Goal: Information Seeking & Learning: Learn about a topic

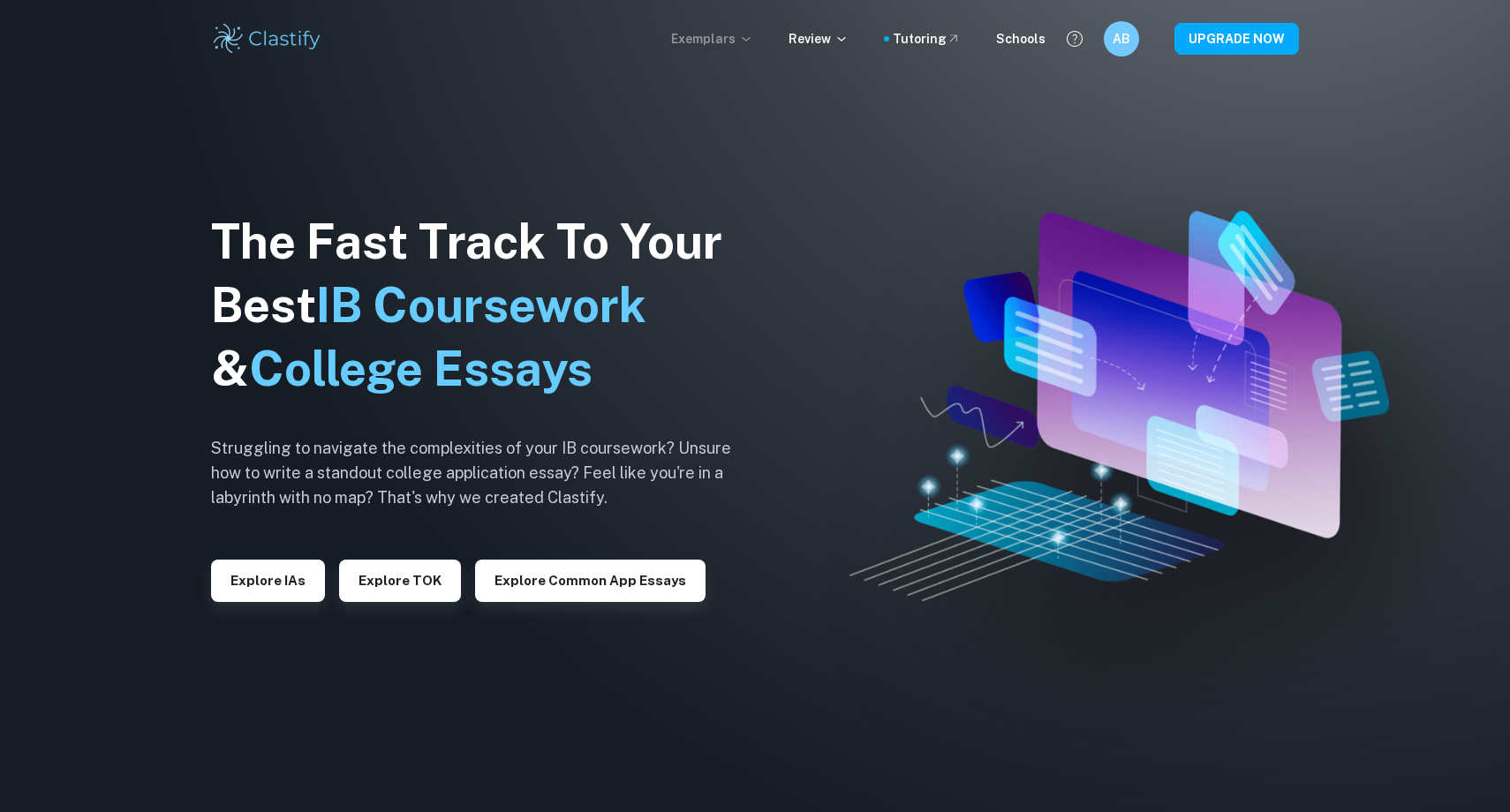
click at [735, 39] on p "Exemplars" at bounding box center [712, 39] width 82 height 20
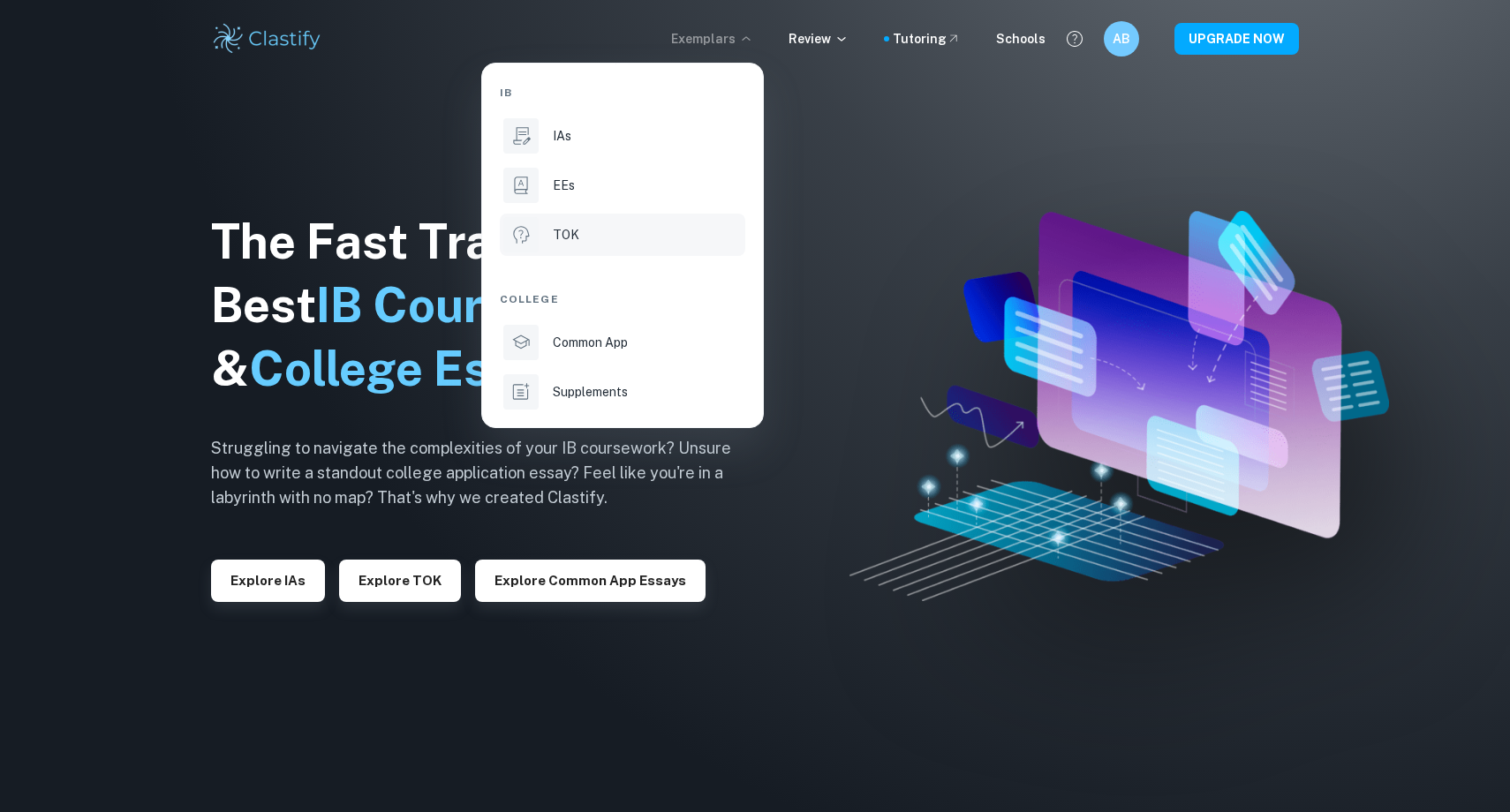
click at [674, 243] on div "TOK" at bounding box center [647, 235] width 189 height 20
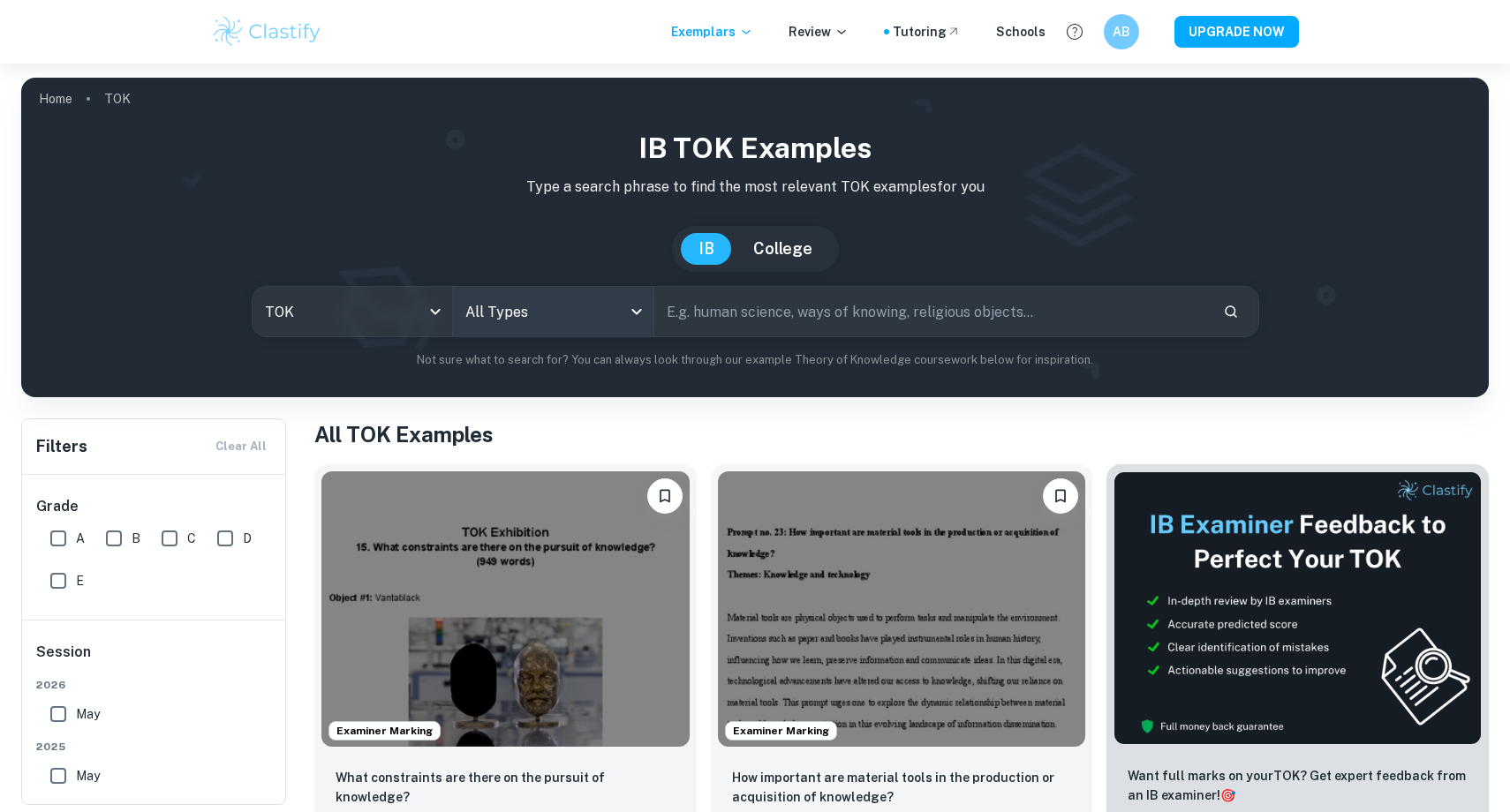
click at [605, 301] on body "We value your privacy We use cookies to enhance your browsing experience, serve…" at bounding box center [755, 469] width 1510 height 812
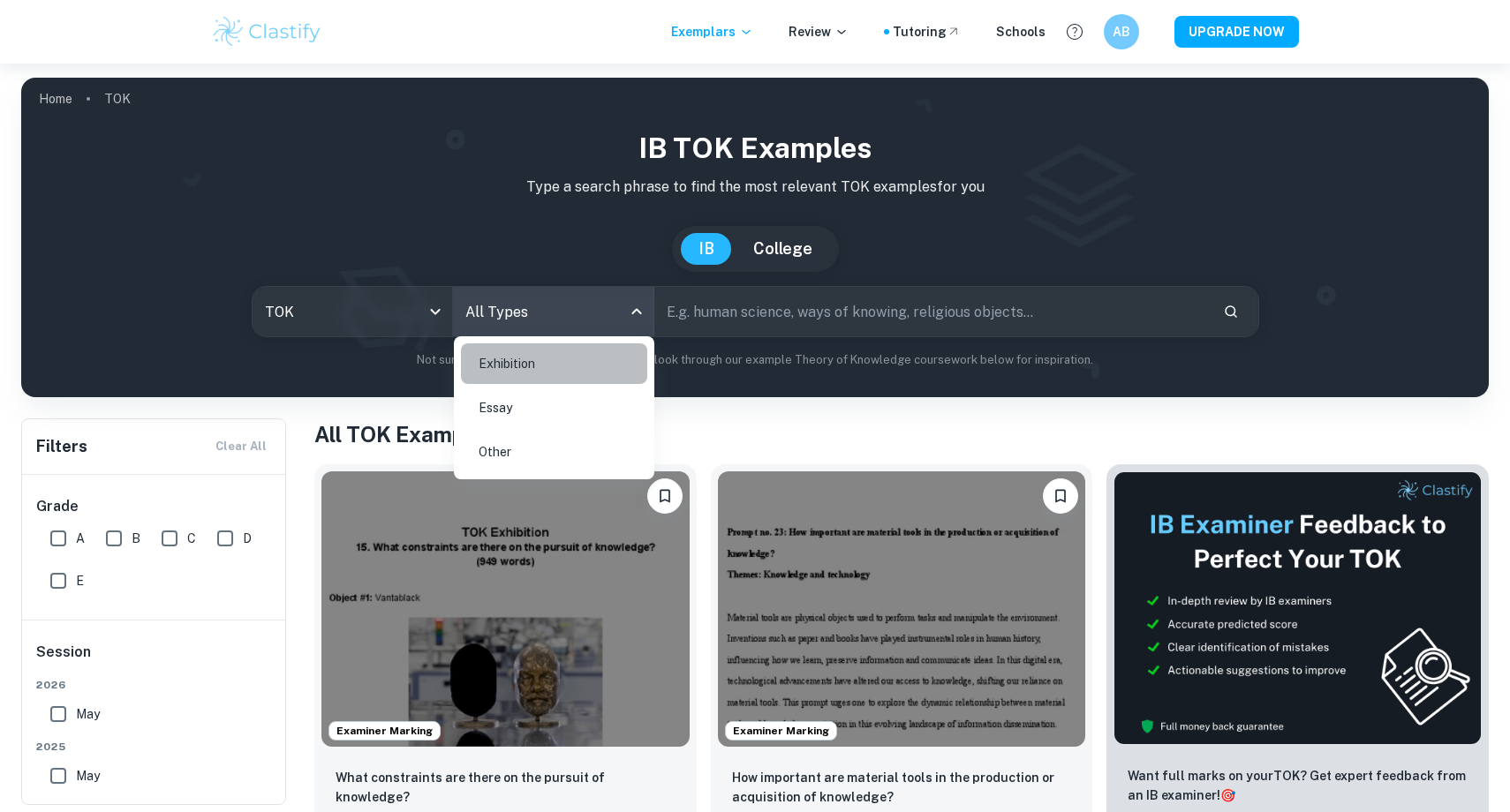
click at [600, 369] on li "Exhibition" at bounding box center [554, 363] width 187 height 40
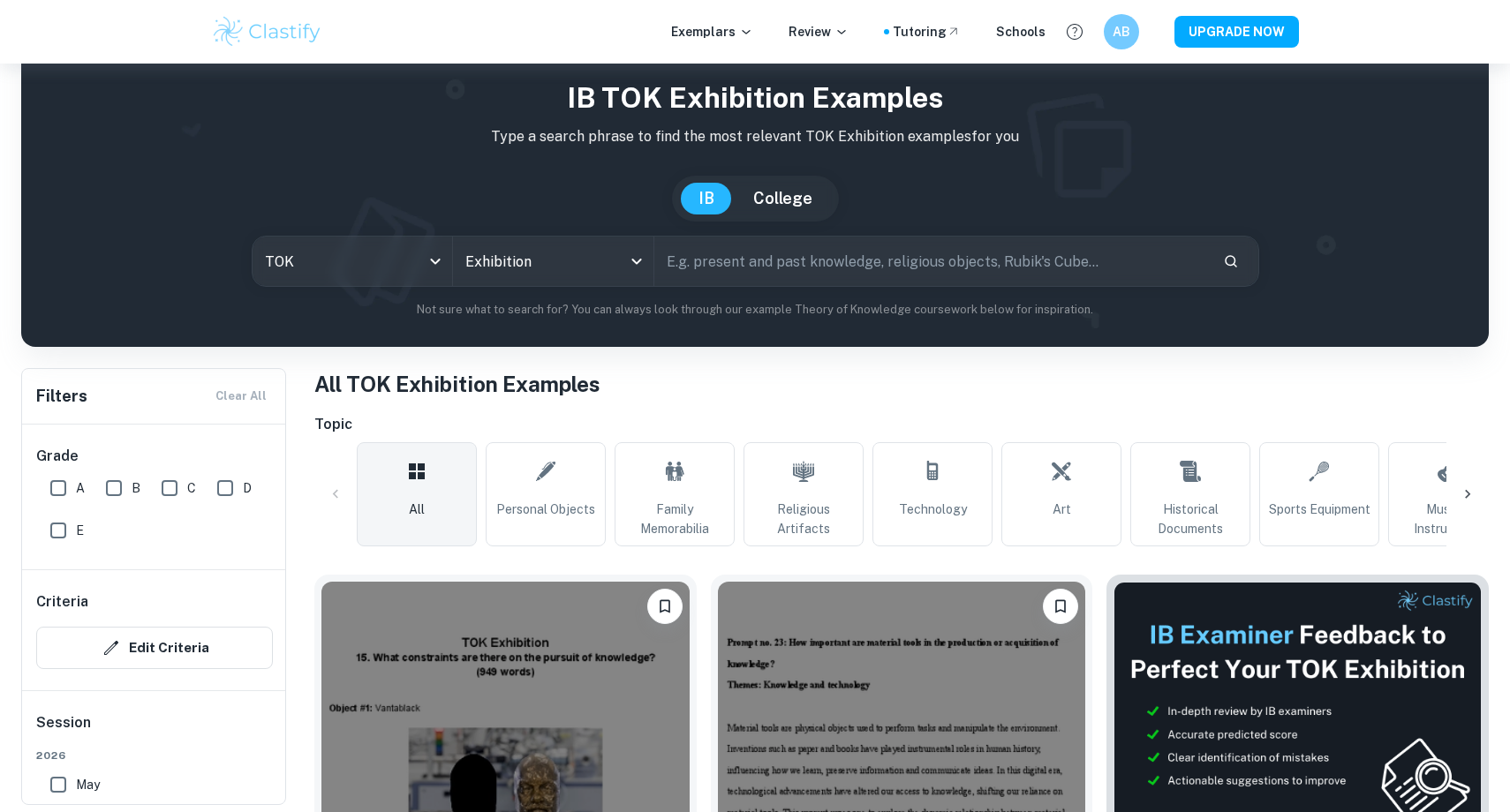
scroll to position [52, 0]
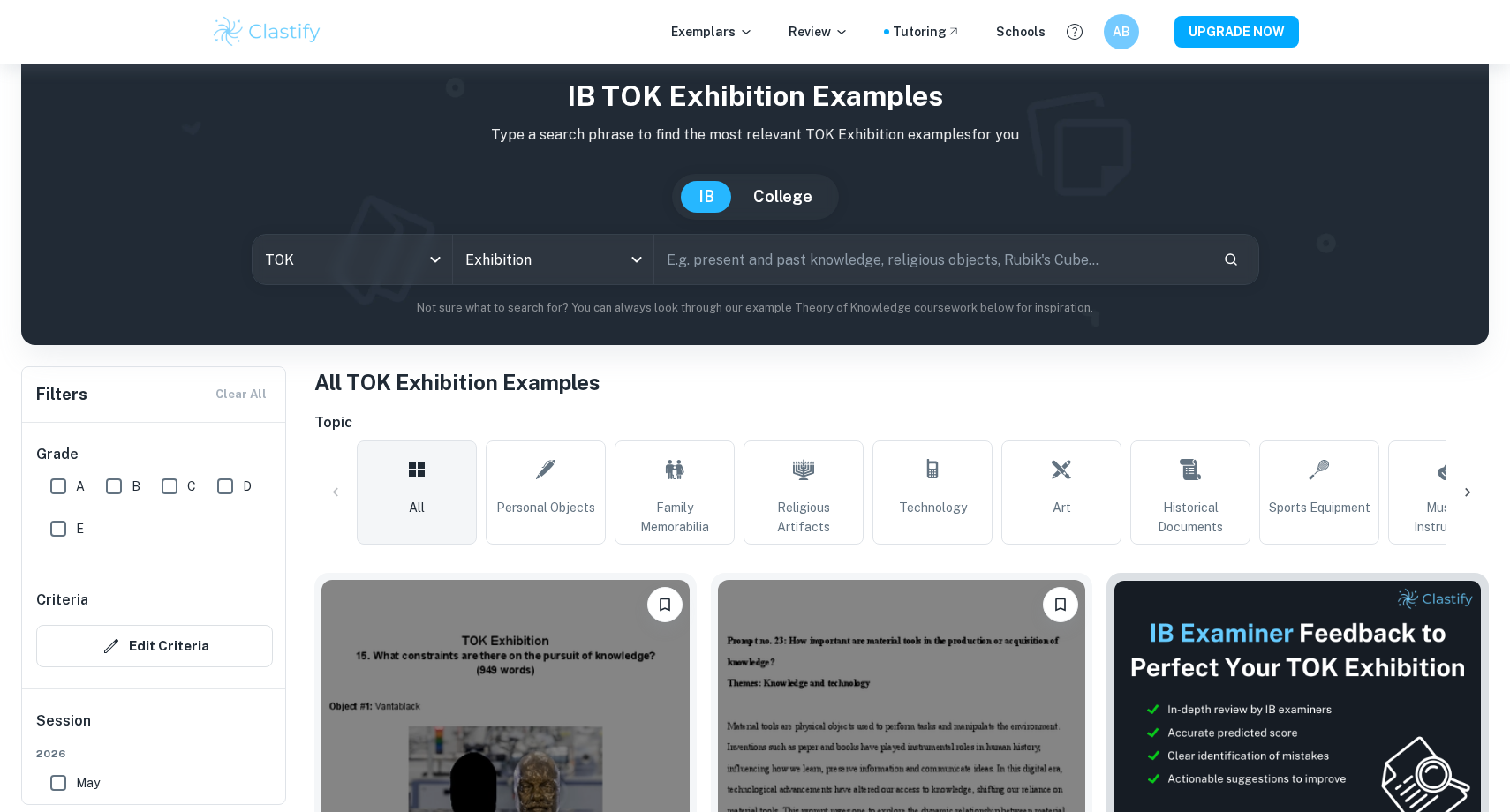
click at [718, 272] on input "text" at bounding box center [931, 259] width 554 height 49
type input "what constraints are there"
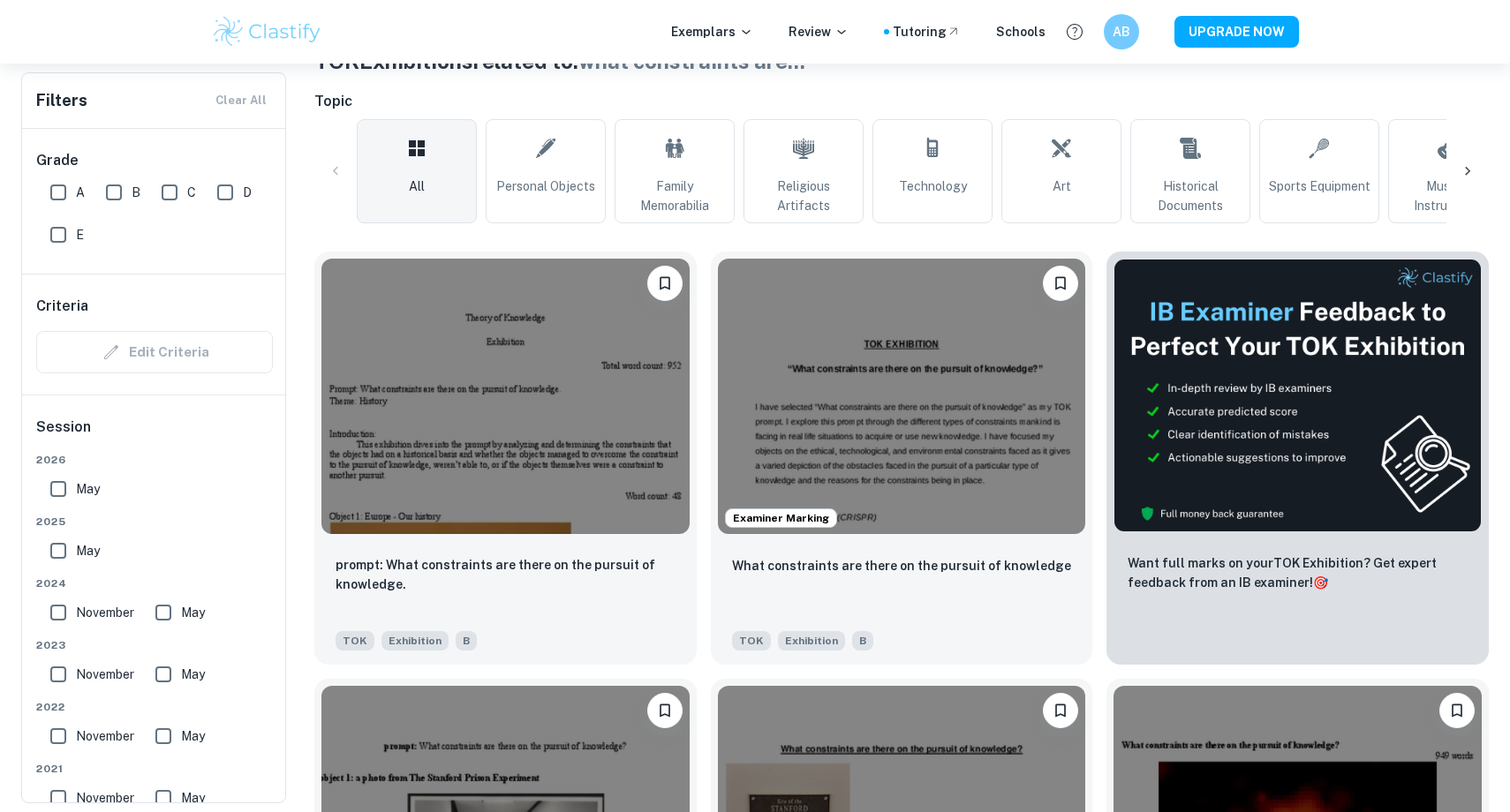
scroll to position [376, 0]
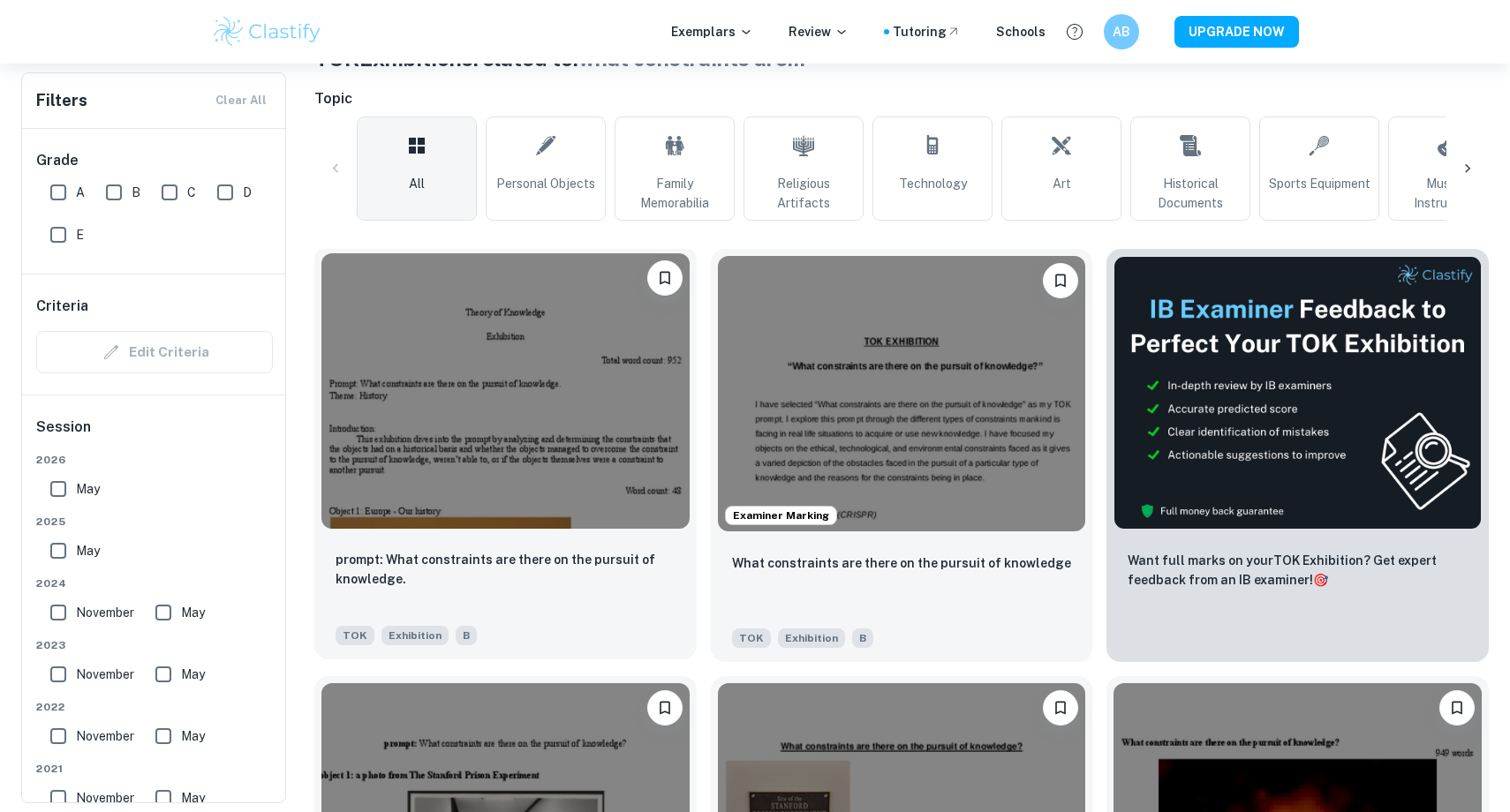
click at [622, 559] on p "prompt: What constraints are there on the pursuit of knowledge." at bounding box center [505, 569] width 340 height 39
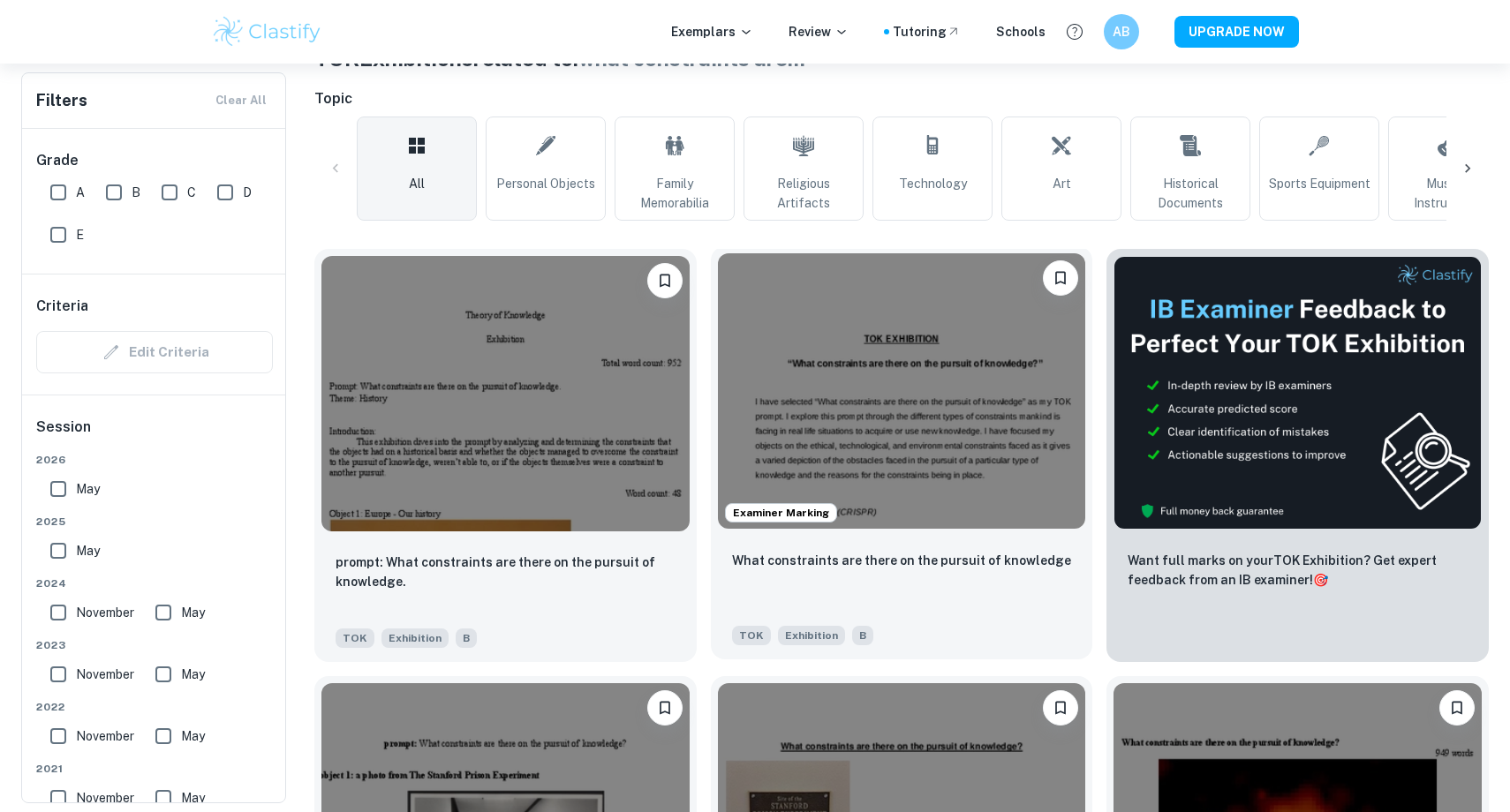
click at [824, 449] on img at bounding box center [902, 390] width 368 height 275
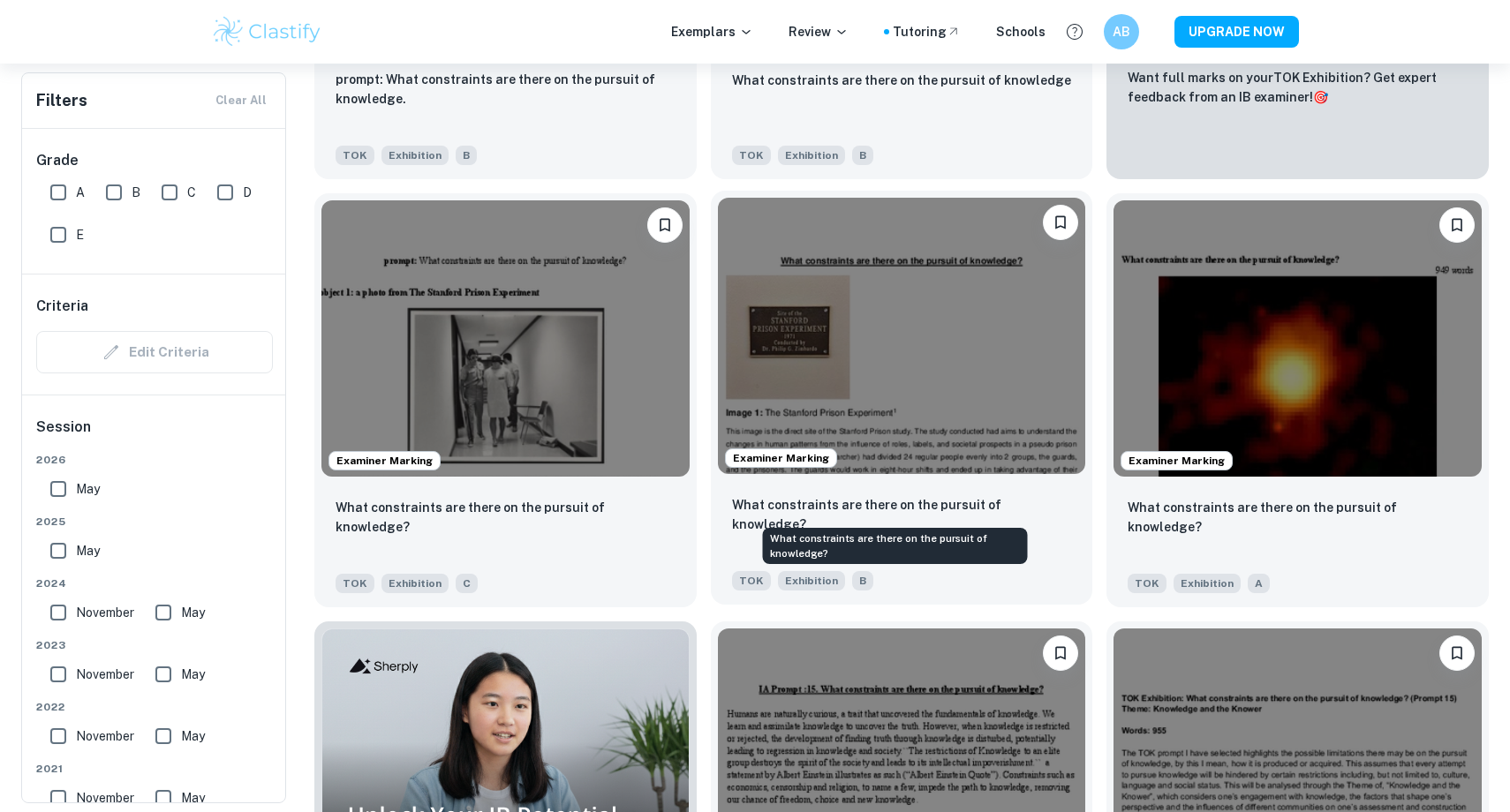
scroll to position [868, 0]
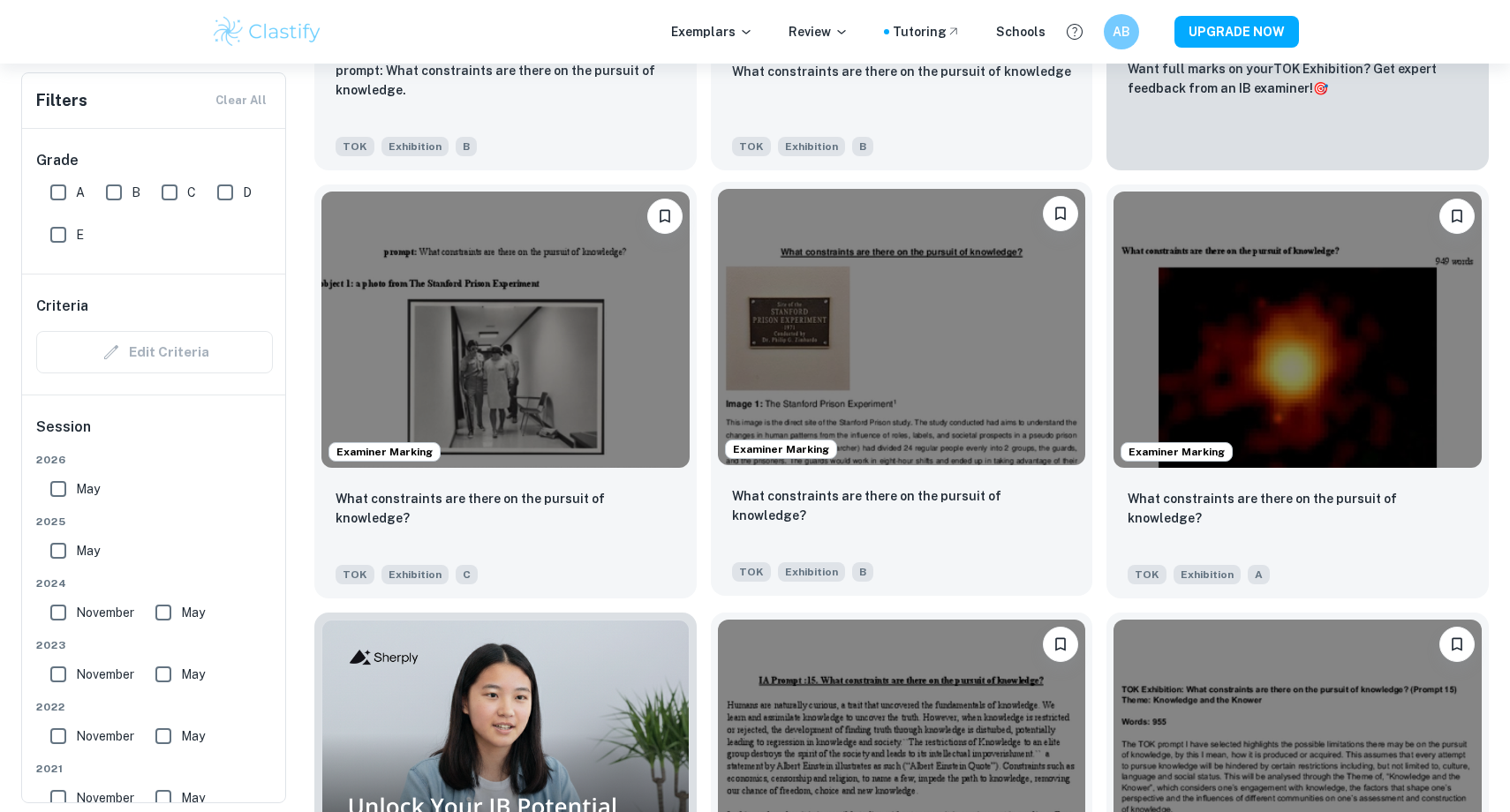
click at [937, 380] on img at bounding box center [902, 326] width 368 height 275
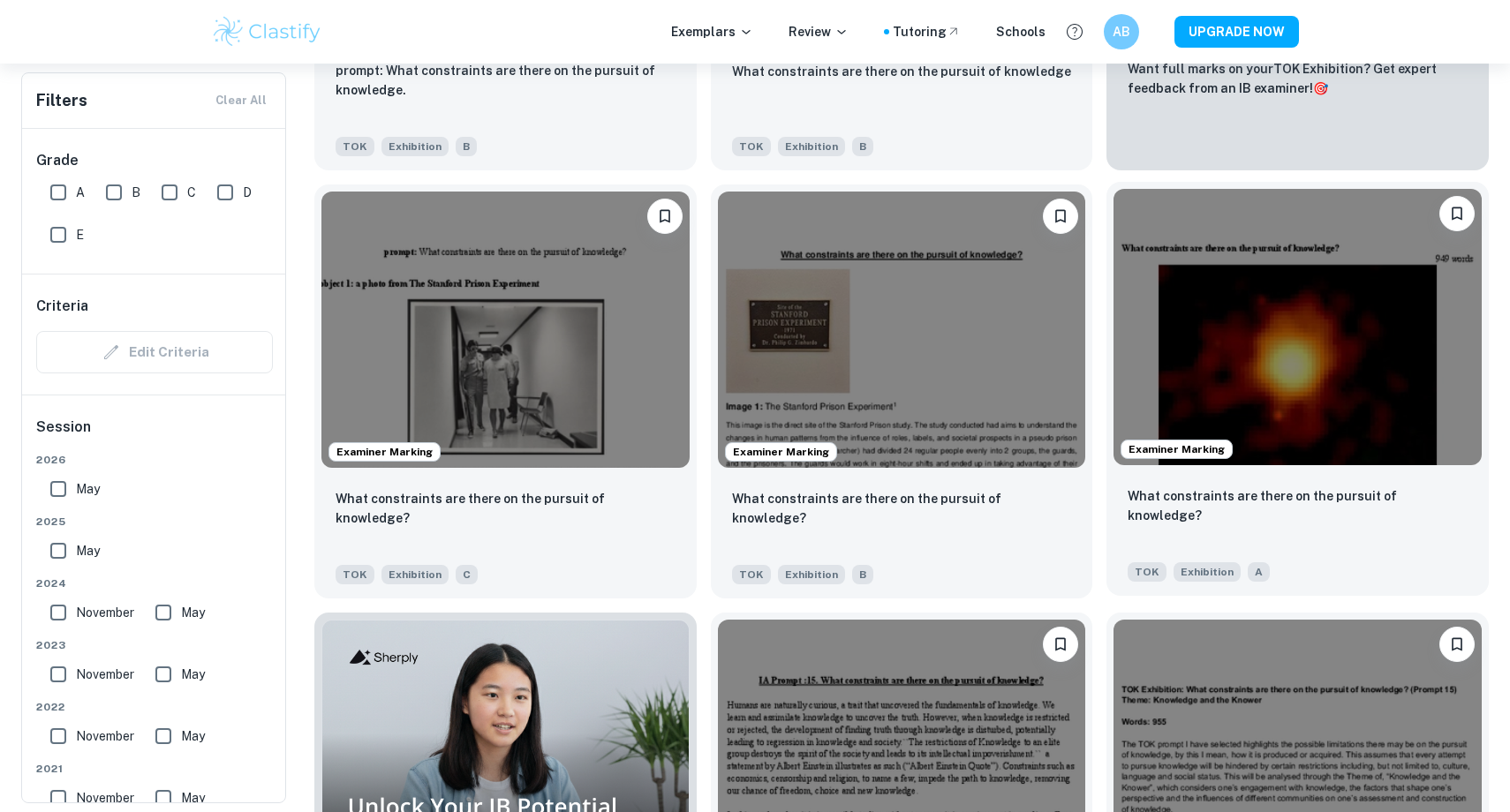
click at [1304, 370] on img at bounding box center [1297, 326] width 368 height 275
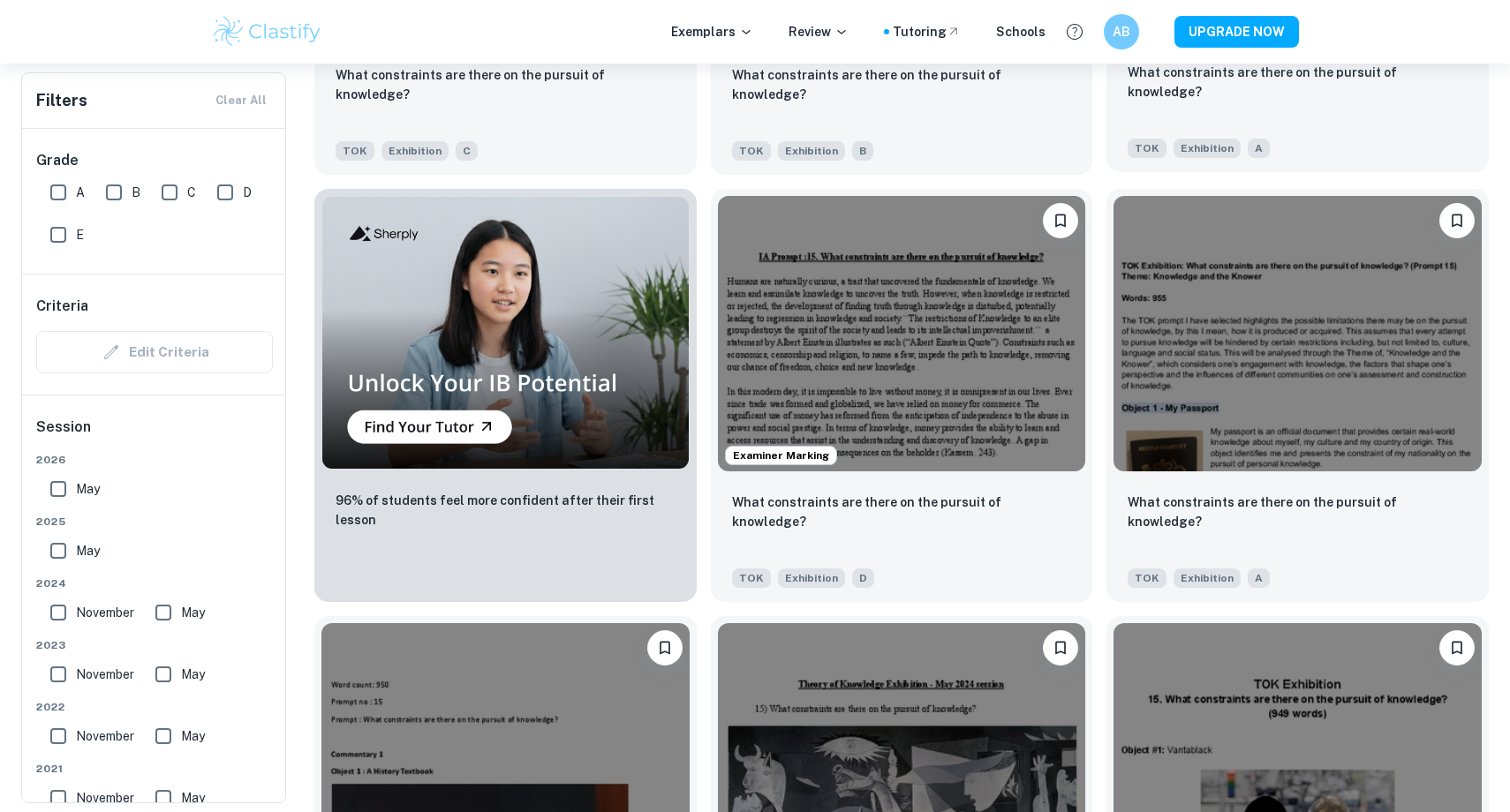
scroll to position [1295, 0]
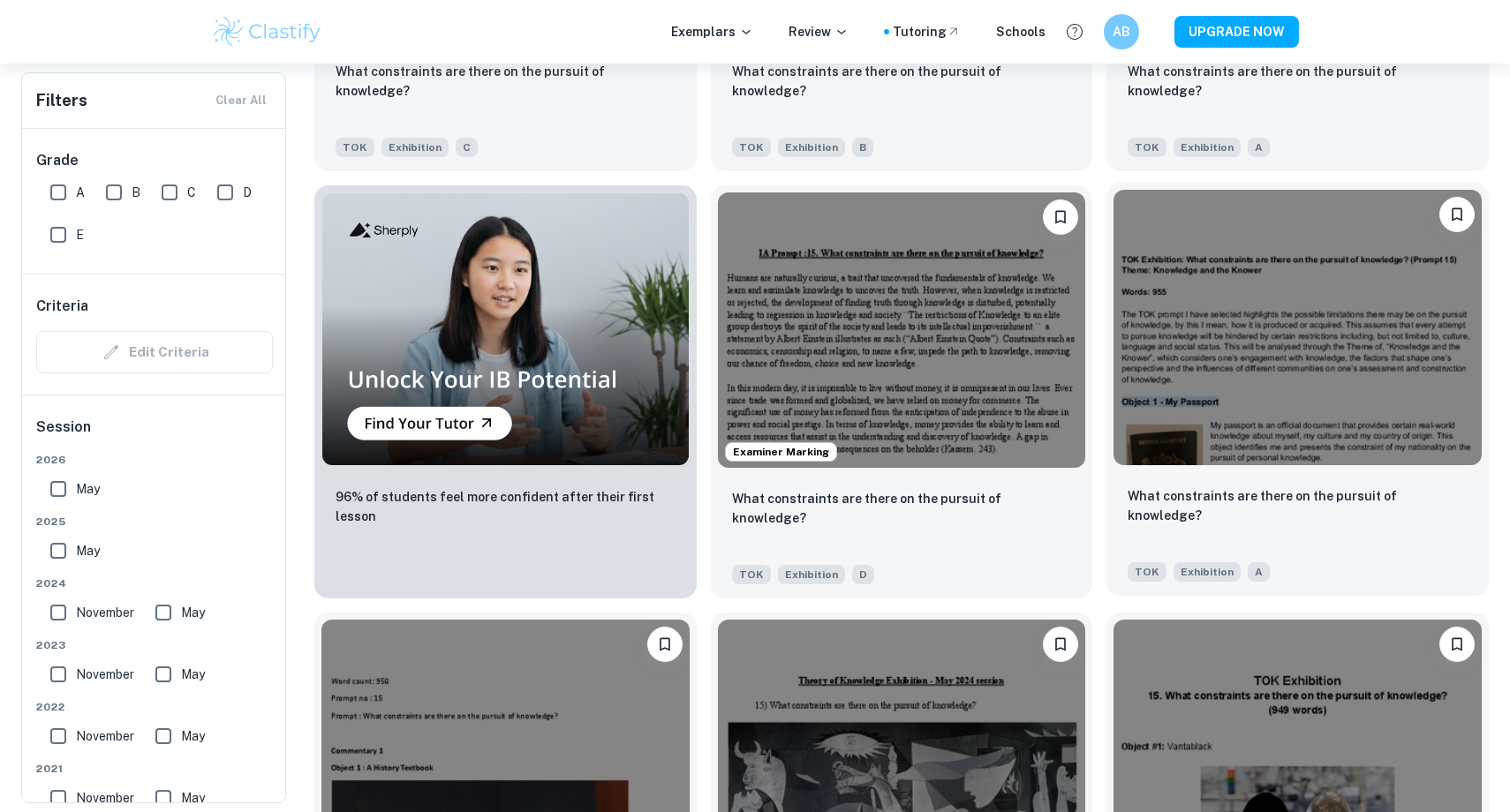
click at [1302, 366] on img at bounding box center [1297, 327] width 368 height 275
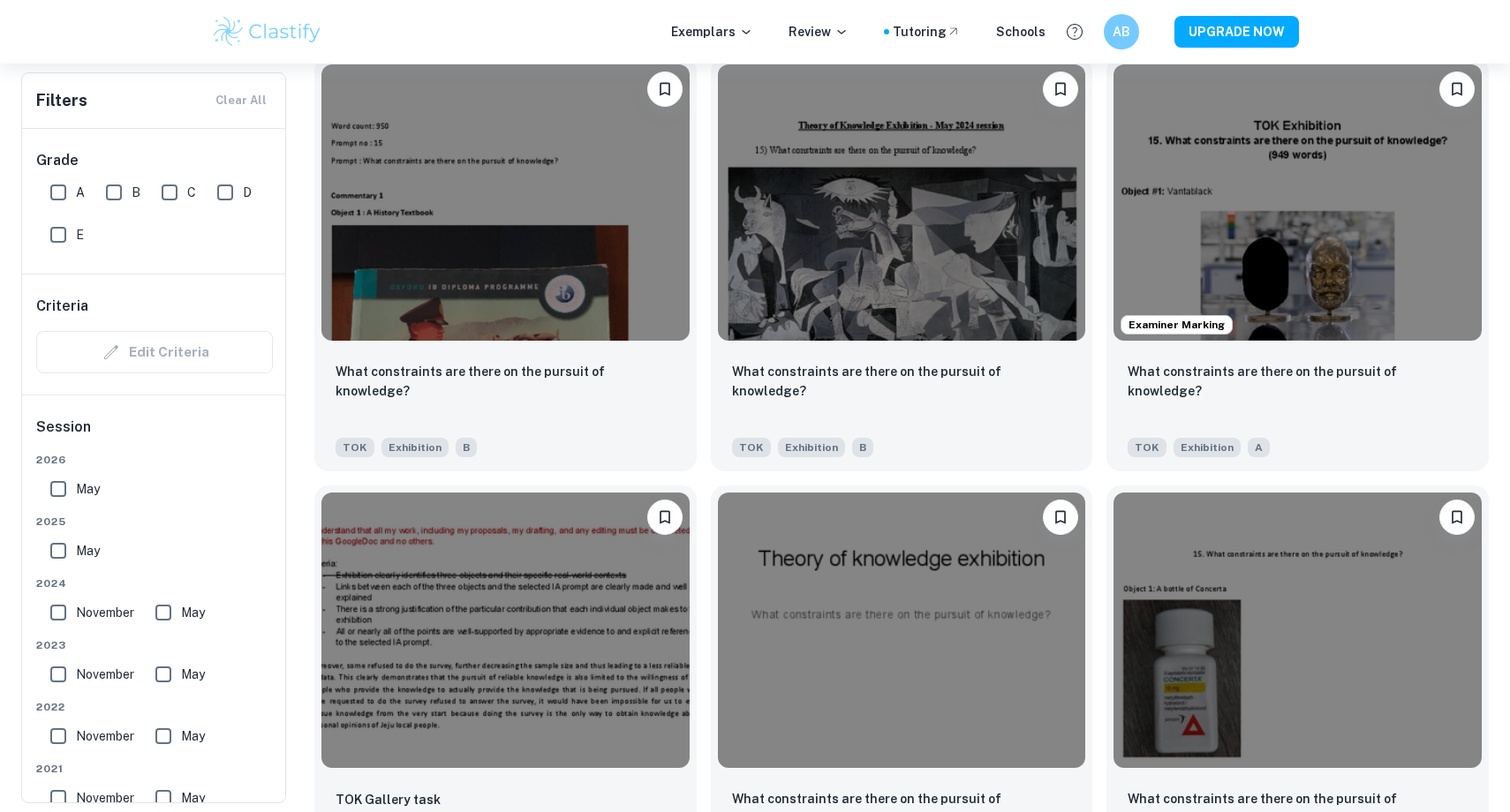
scroll to position [1847, 0]
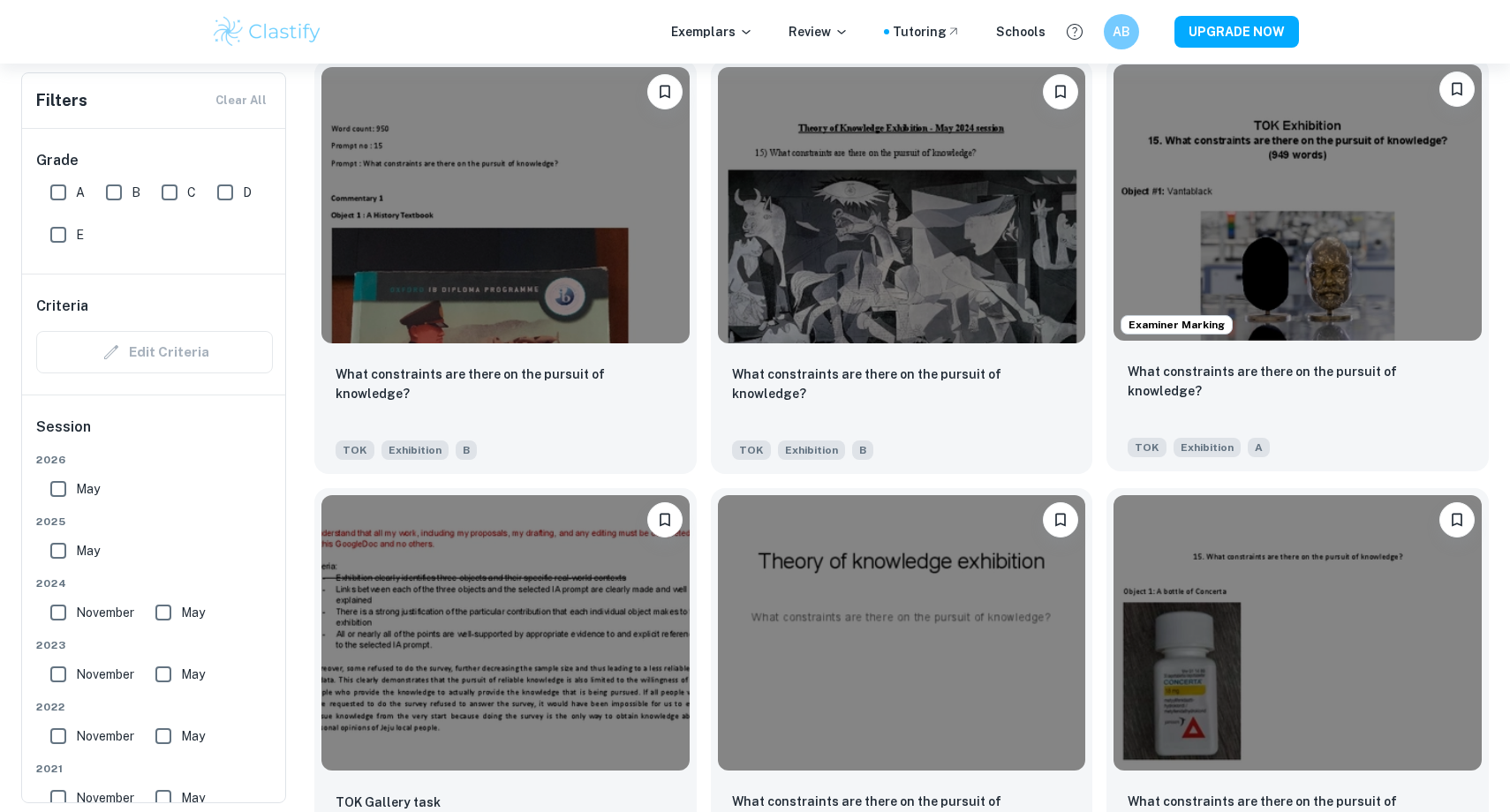
click at [1250, 304] on img at bounding box center [1297, 202] width 368 height 275
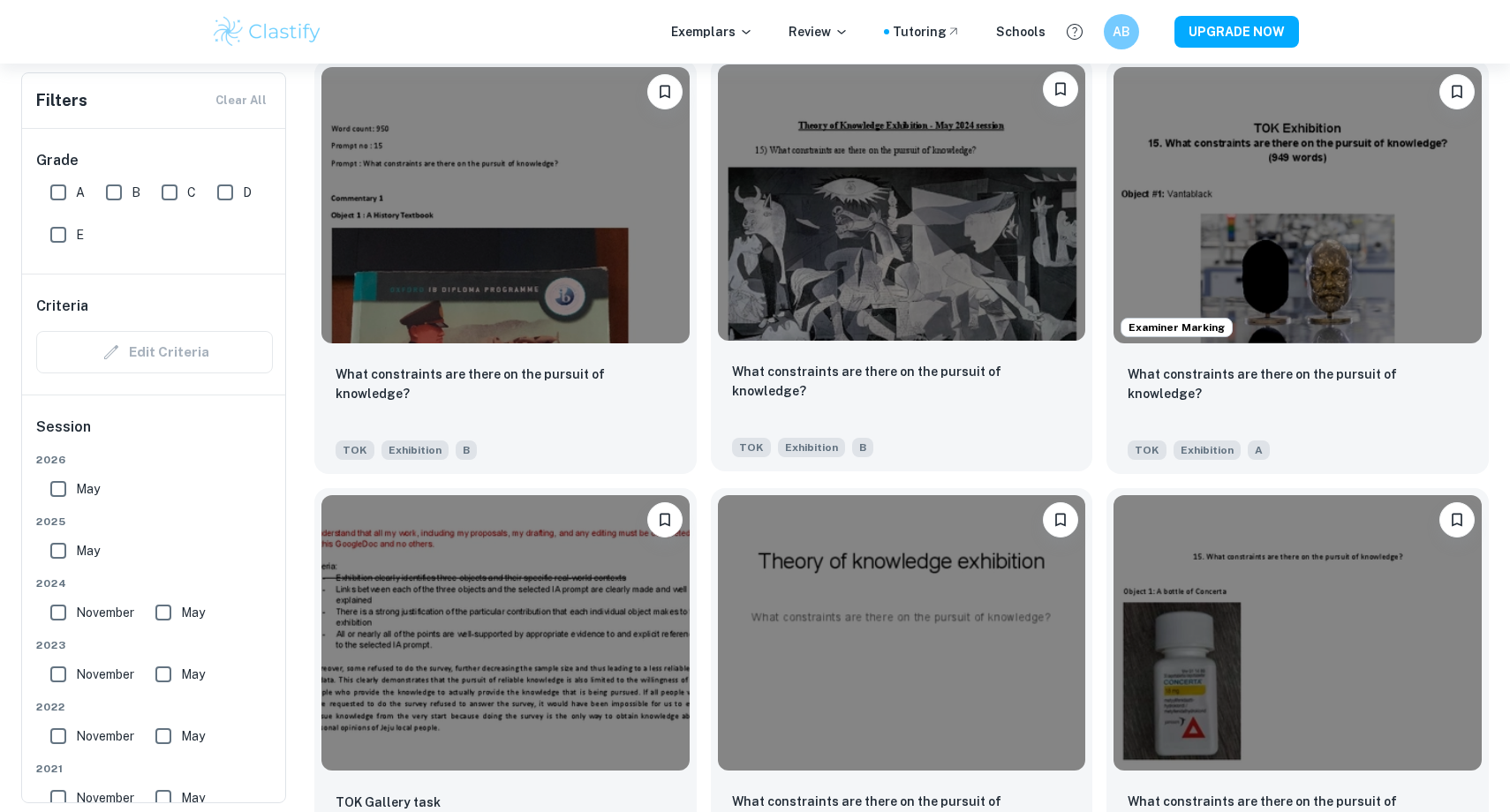
click at [876, 284] on img at bounding box center [902, 202] width 368 height 275
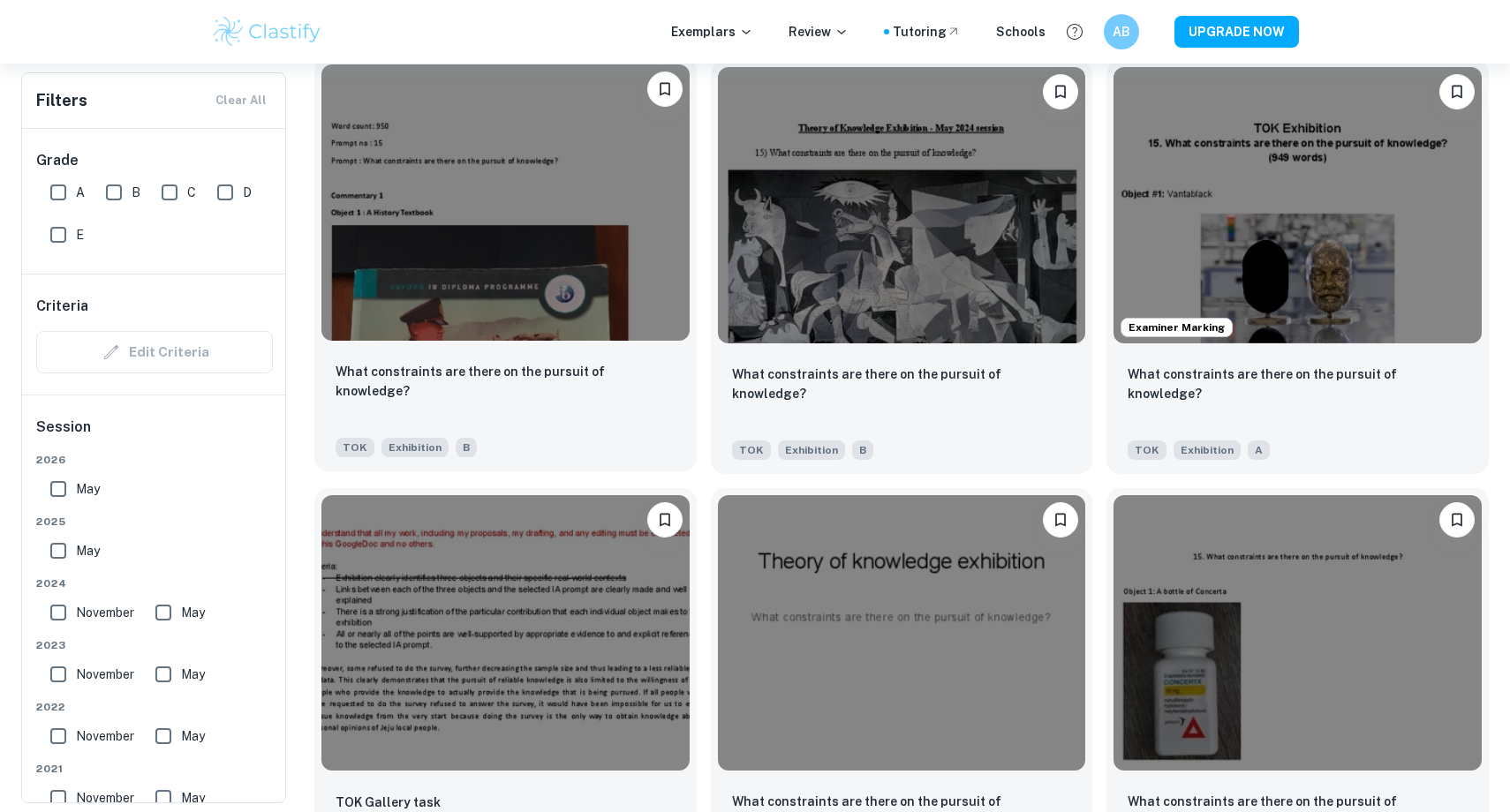
click at [553, 282] on img at bounding box center [505, 202] width 368 height 275
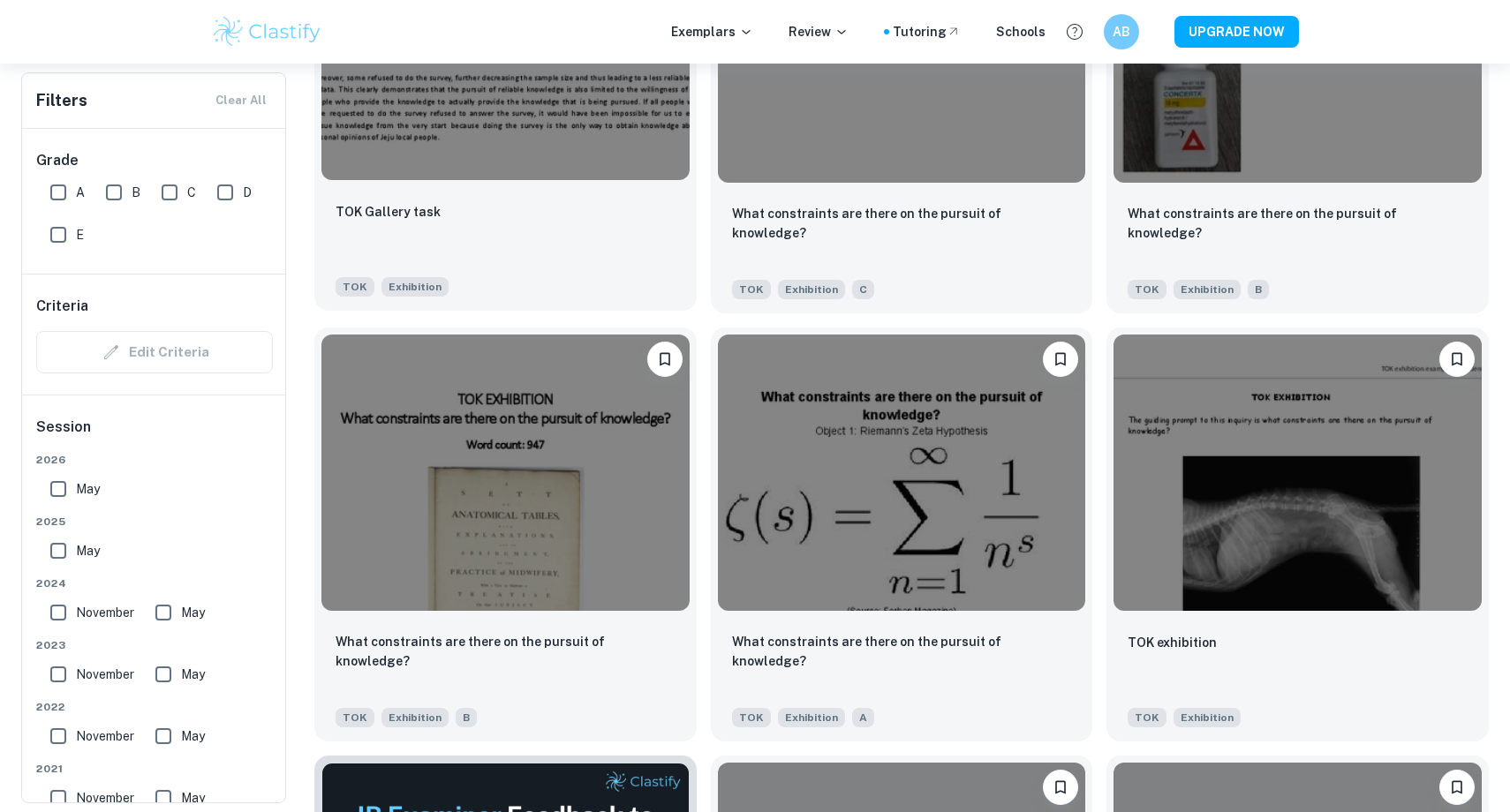
scroll to position [2434, 0]
click at [745, 404] on img at bounding box center [902, 470] width 368 height 275
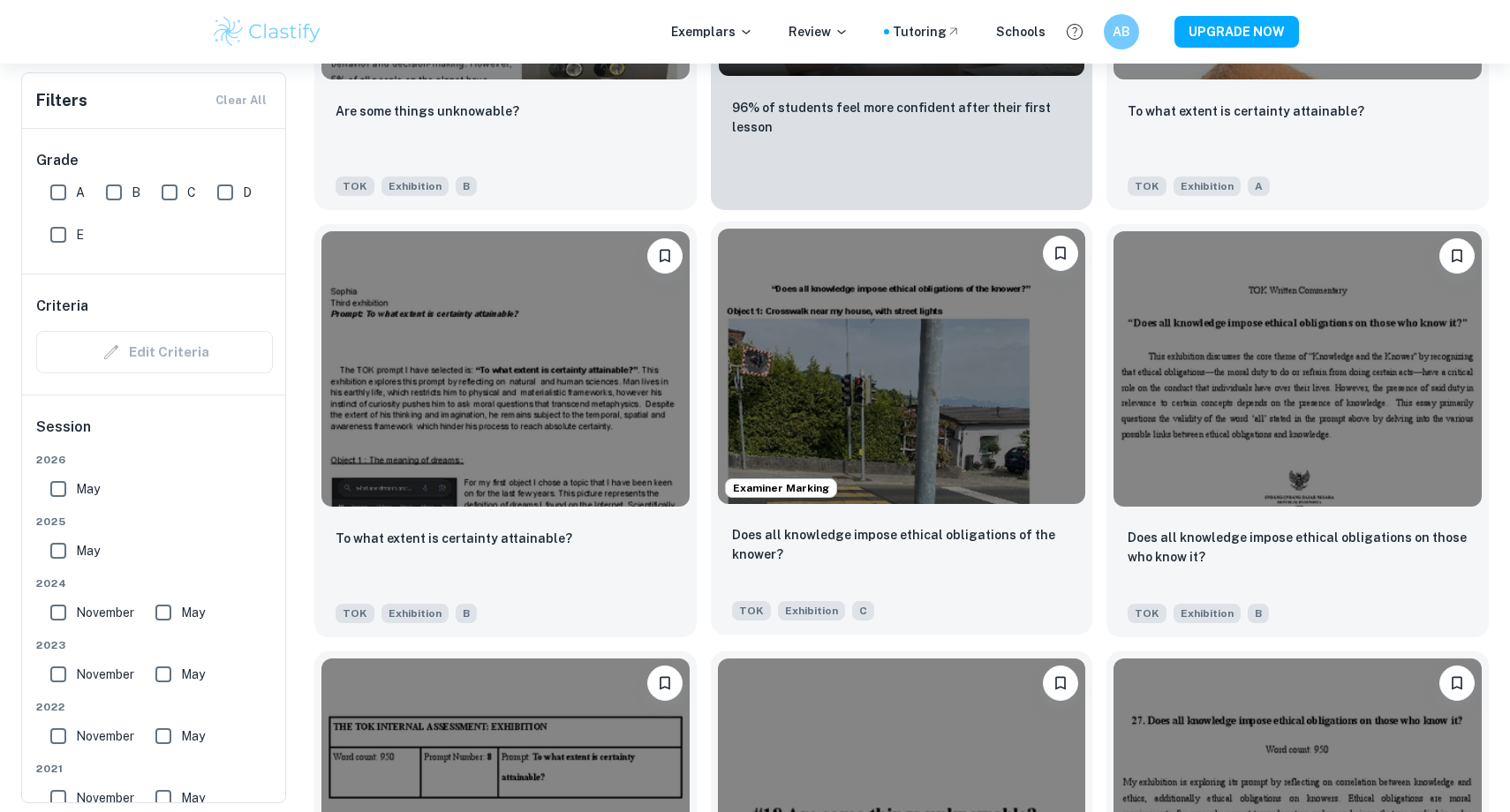
scroll to position [3825, 0]
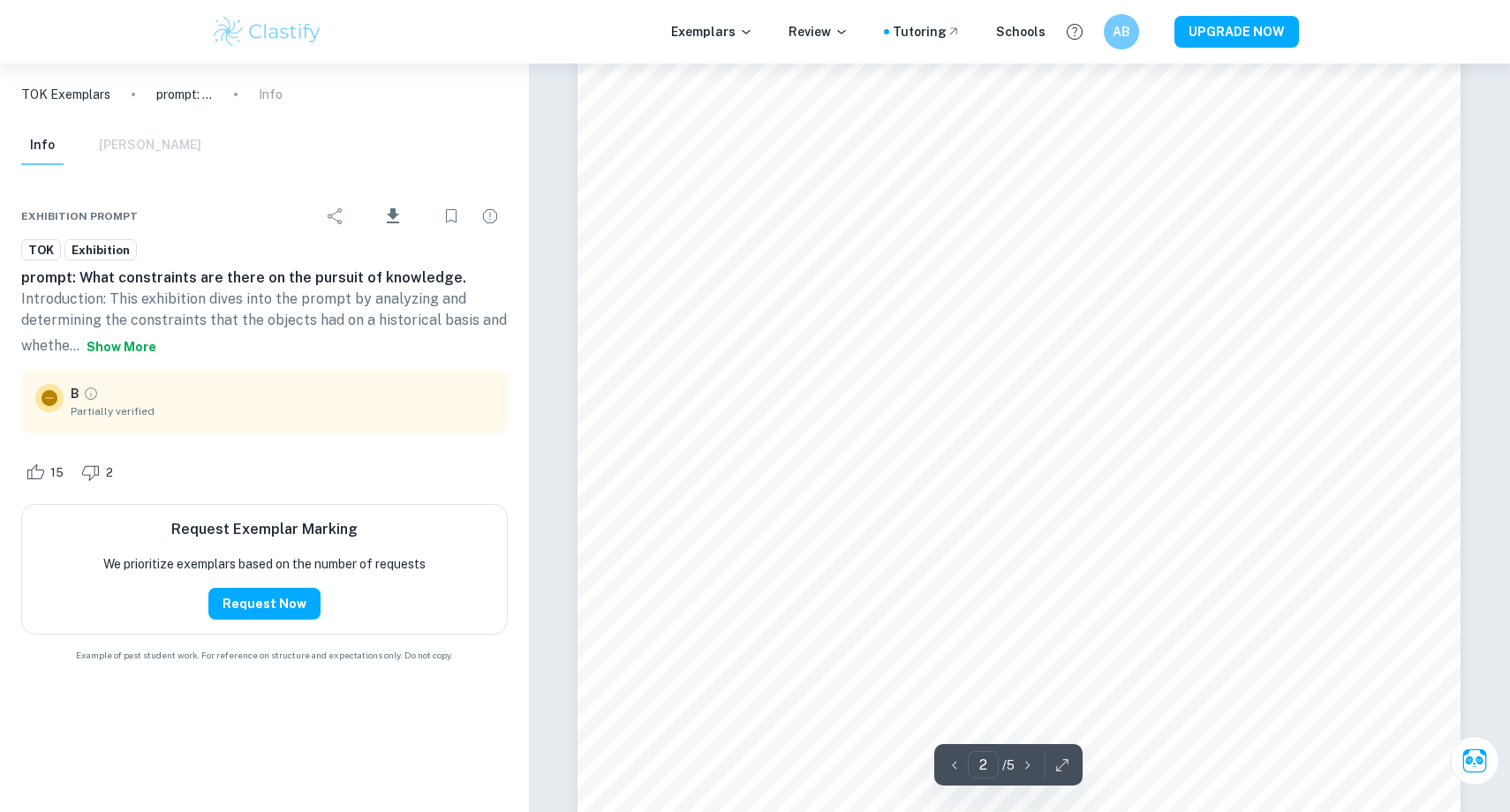
scroll to position [1603, 0]
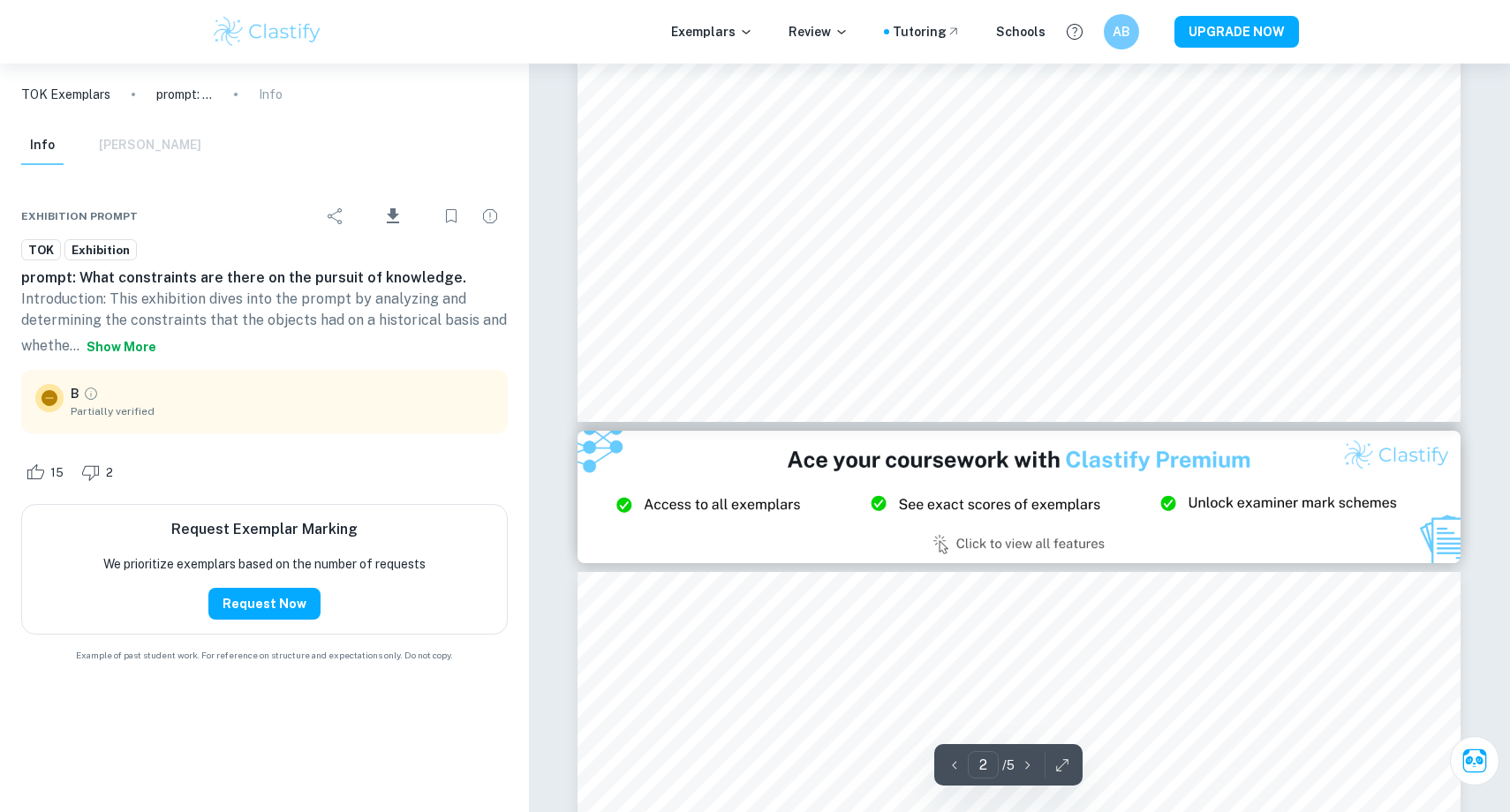
type input "3"
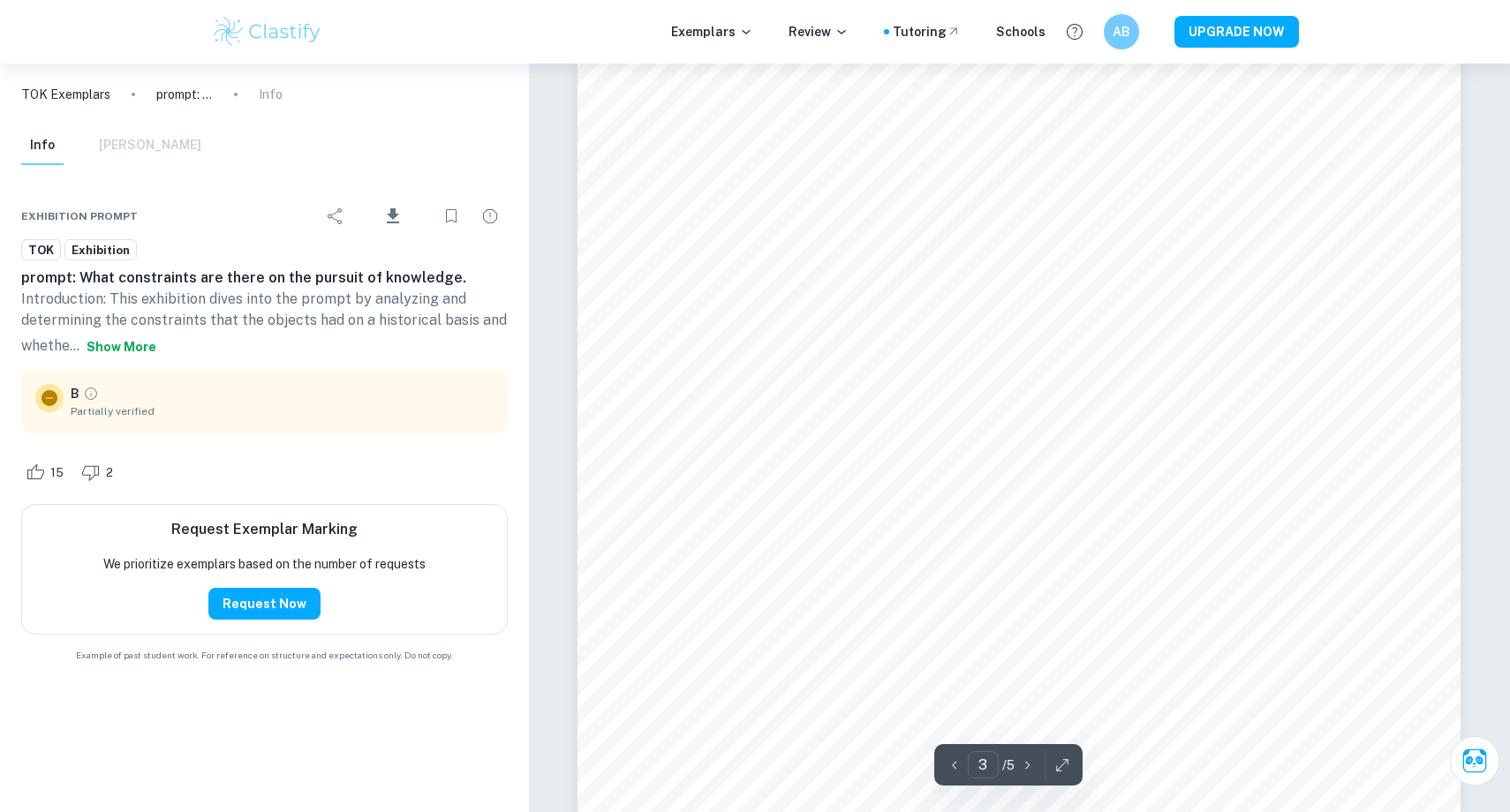
scroll to position [2861, 0]
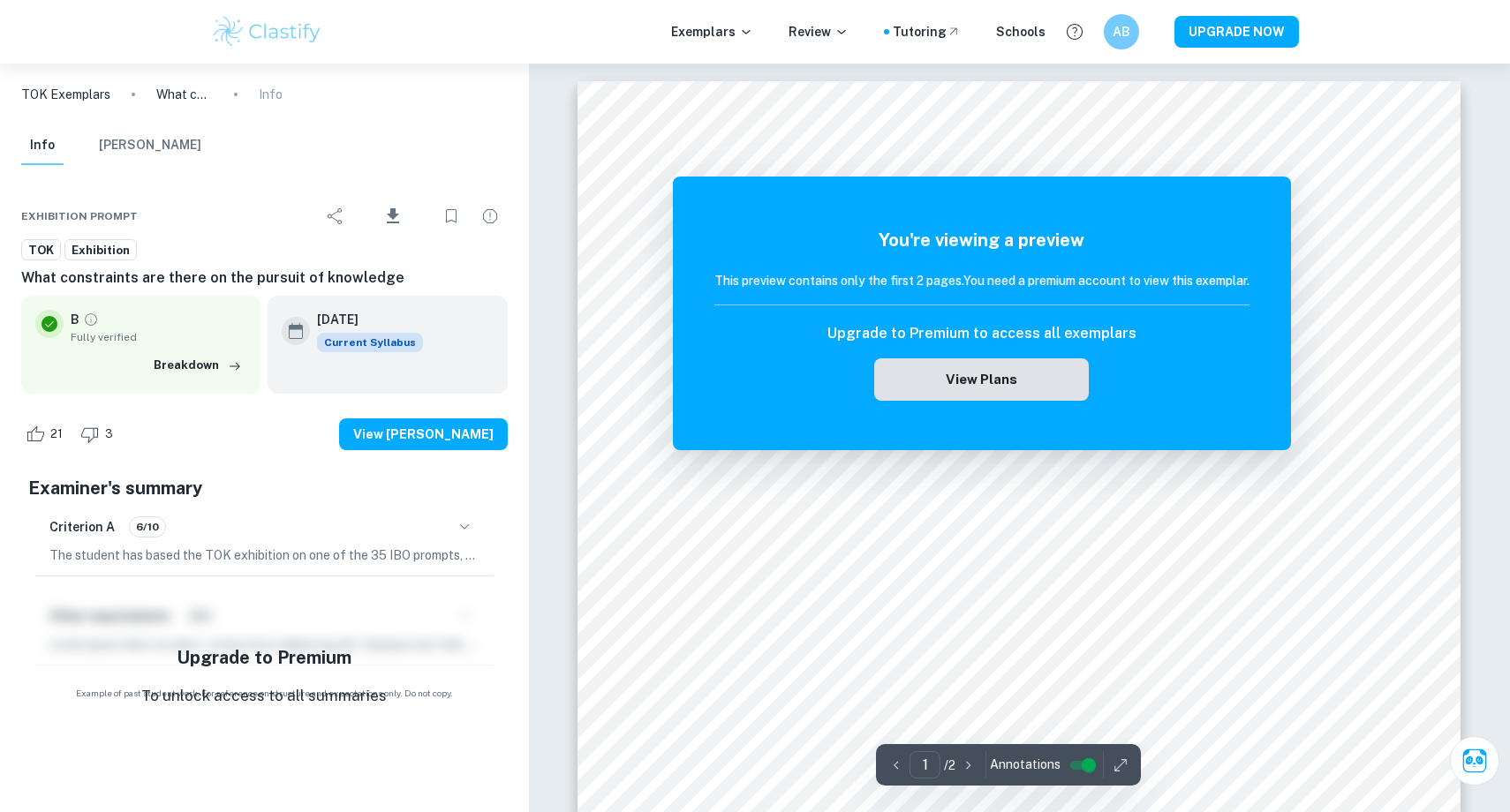
scroll to position [-1, 0]
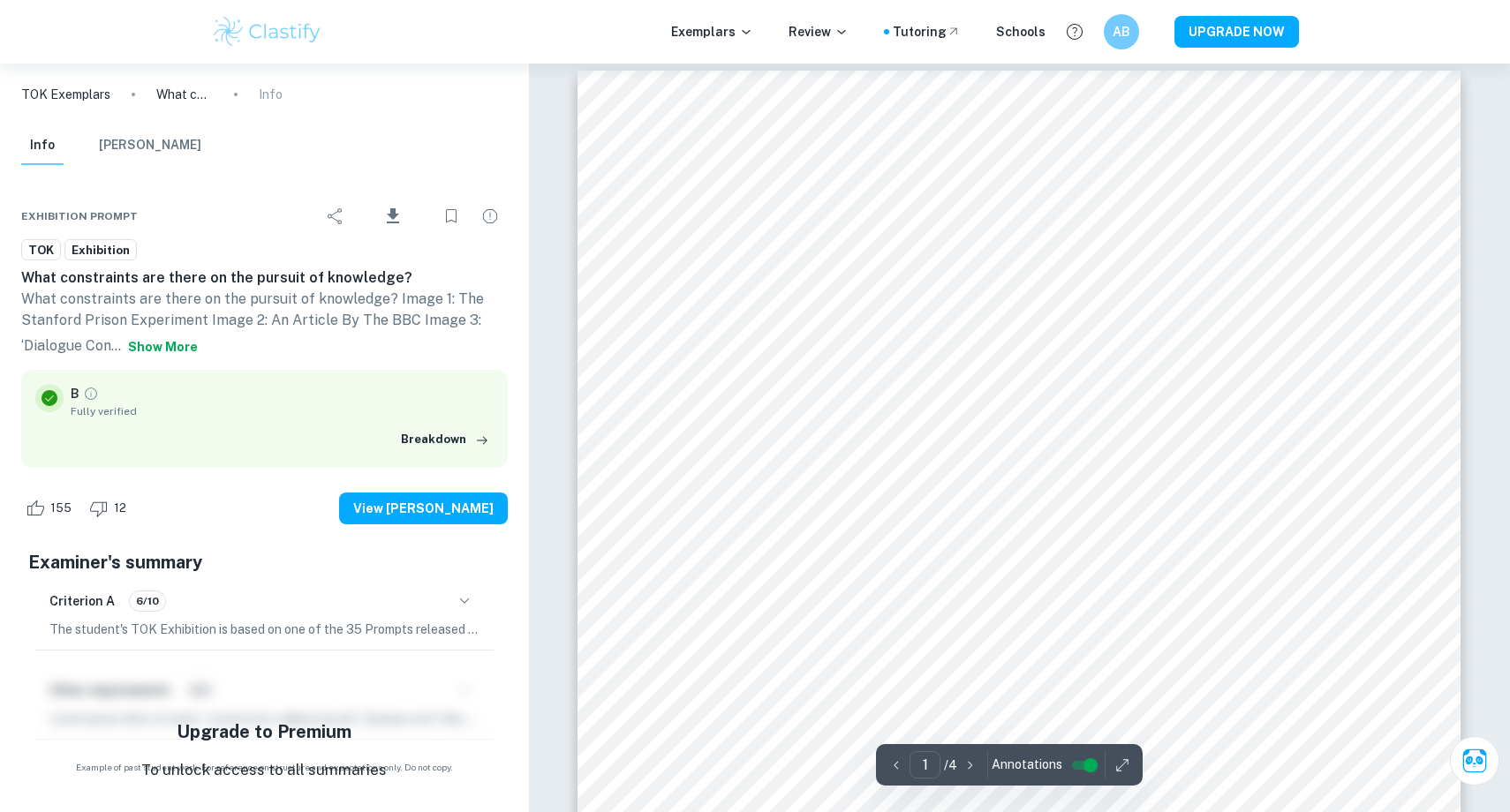
scroll to position [13, 0]
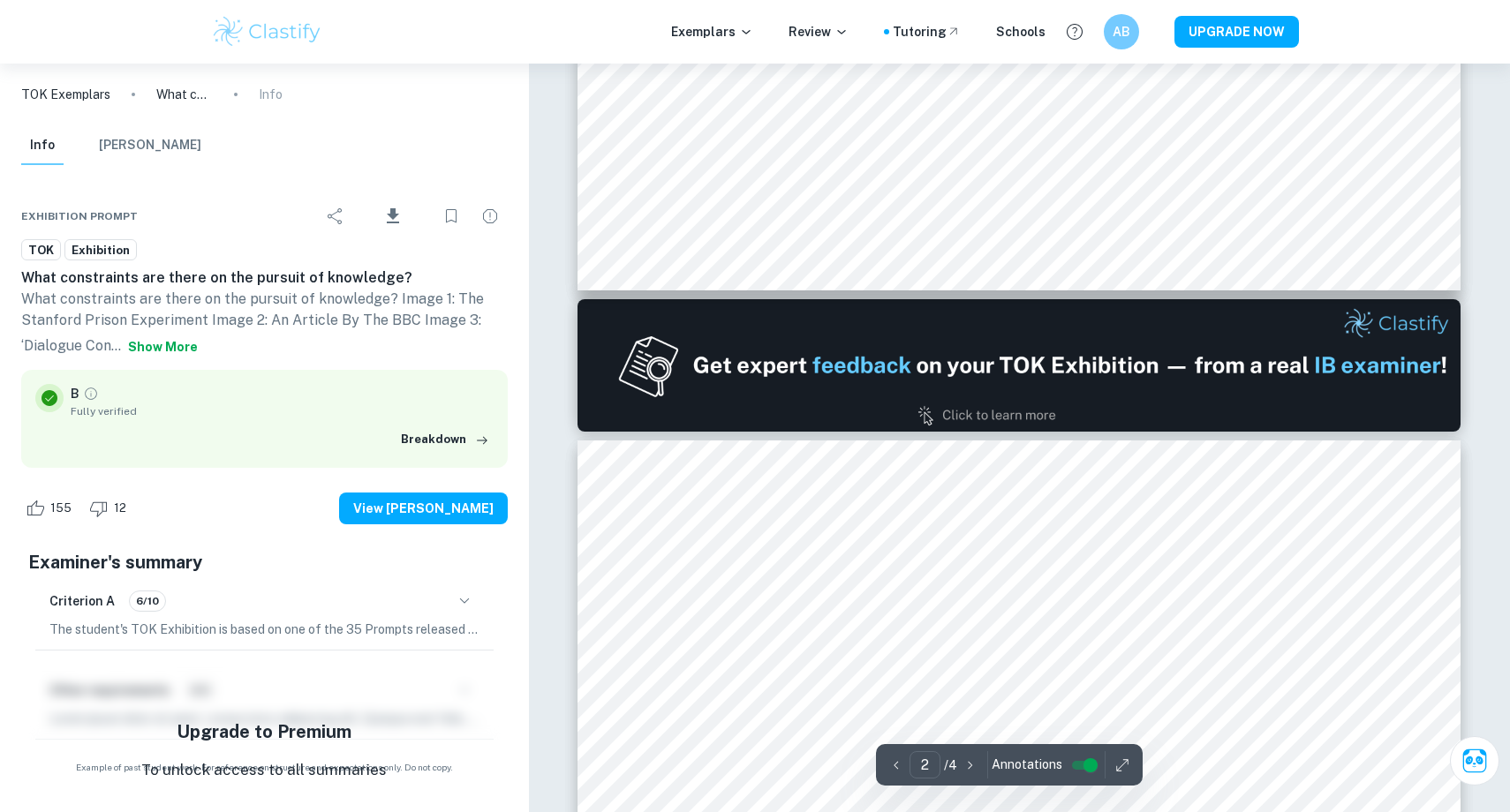
type input "2"
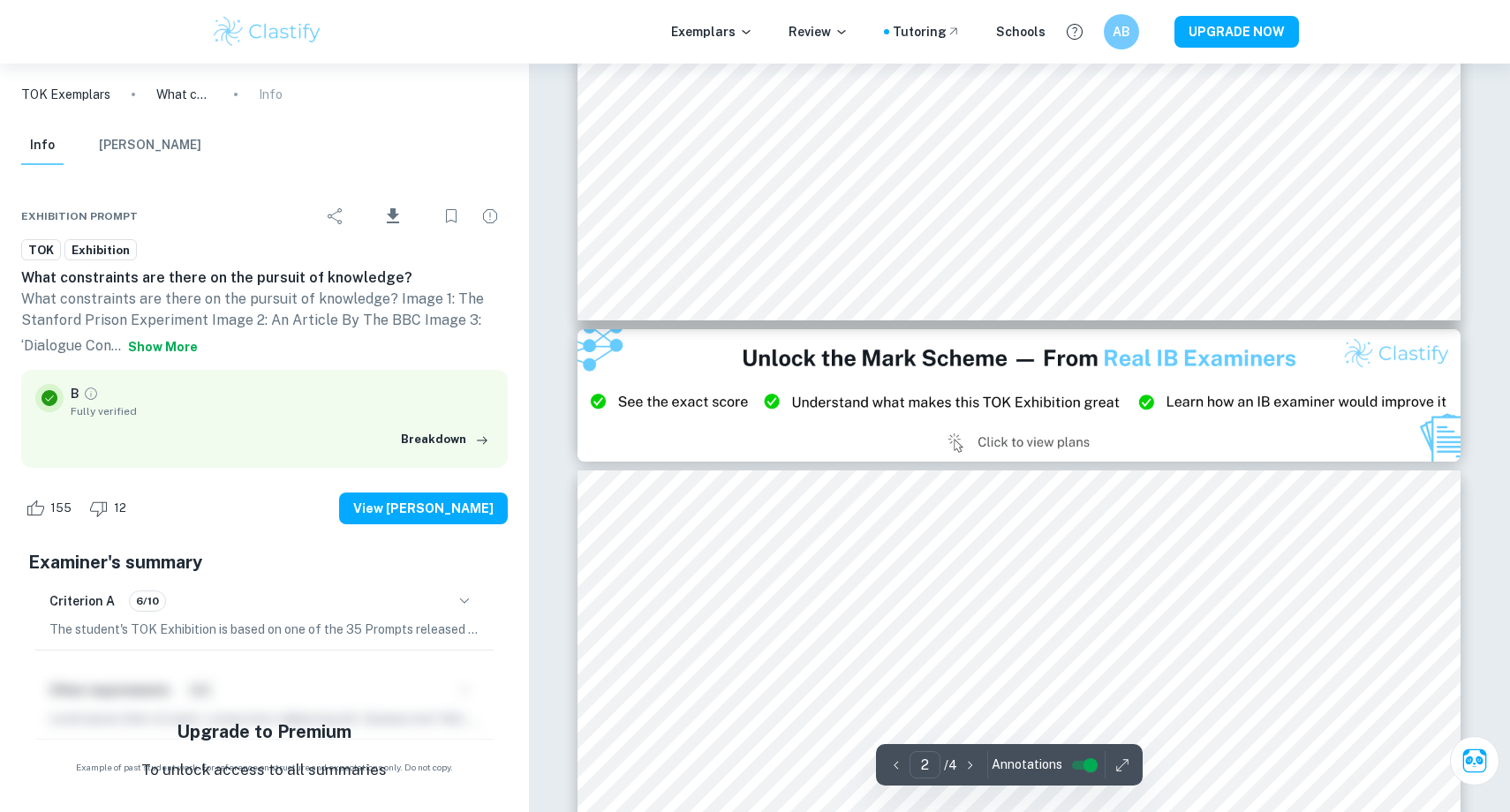
scroll to position [2199, 0]
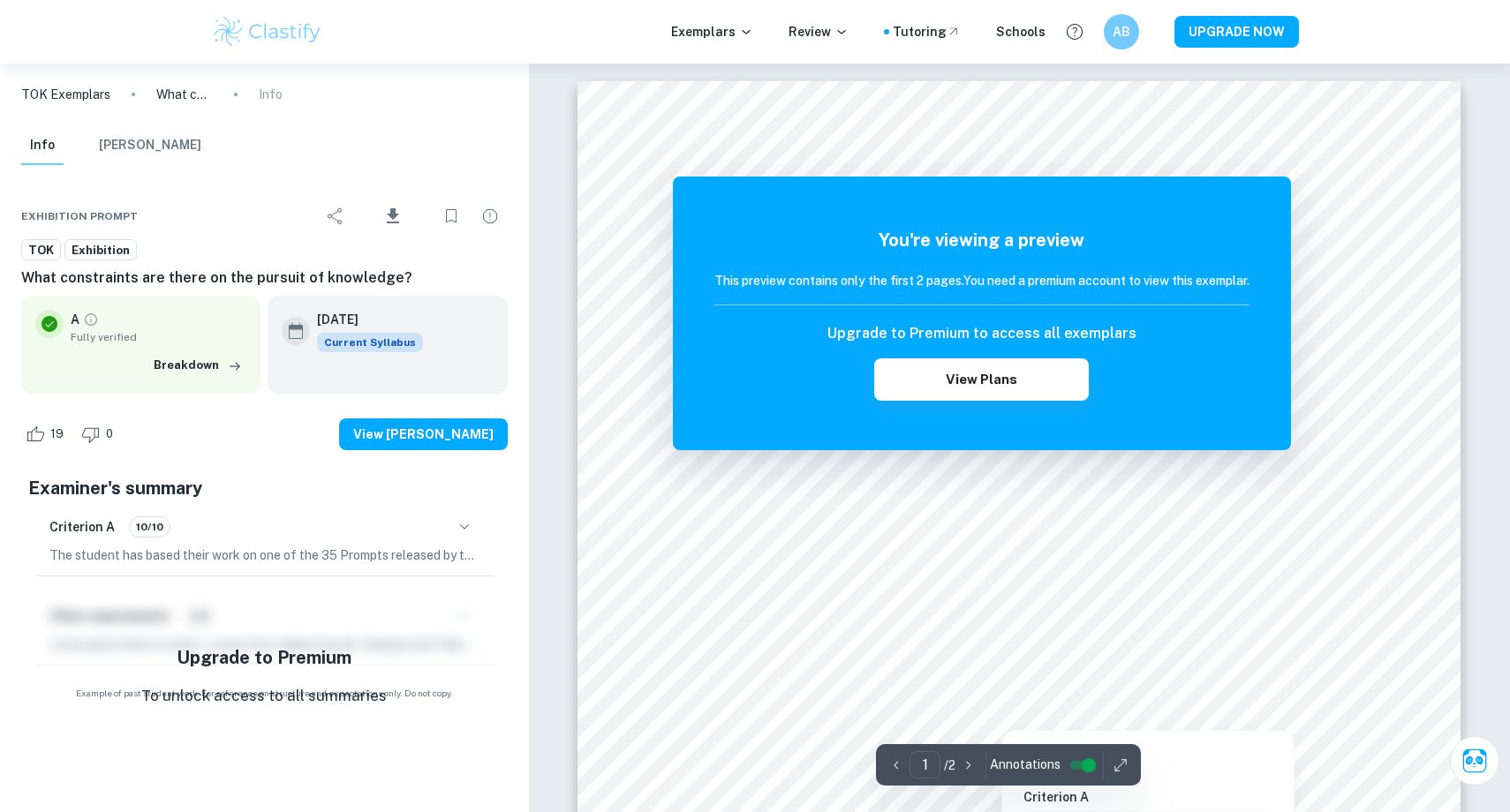
click at [1130, 661] on div at bounding box center [1032, 655] width 596 height 22
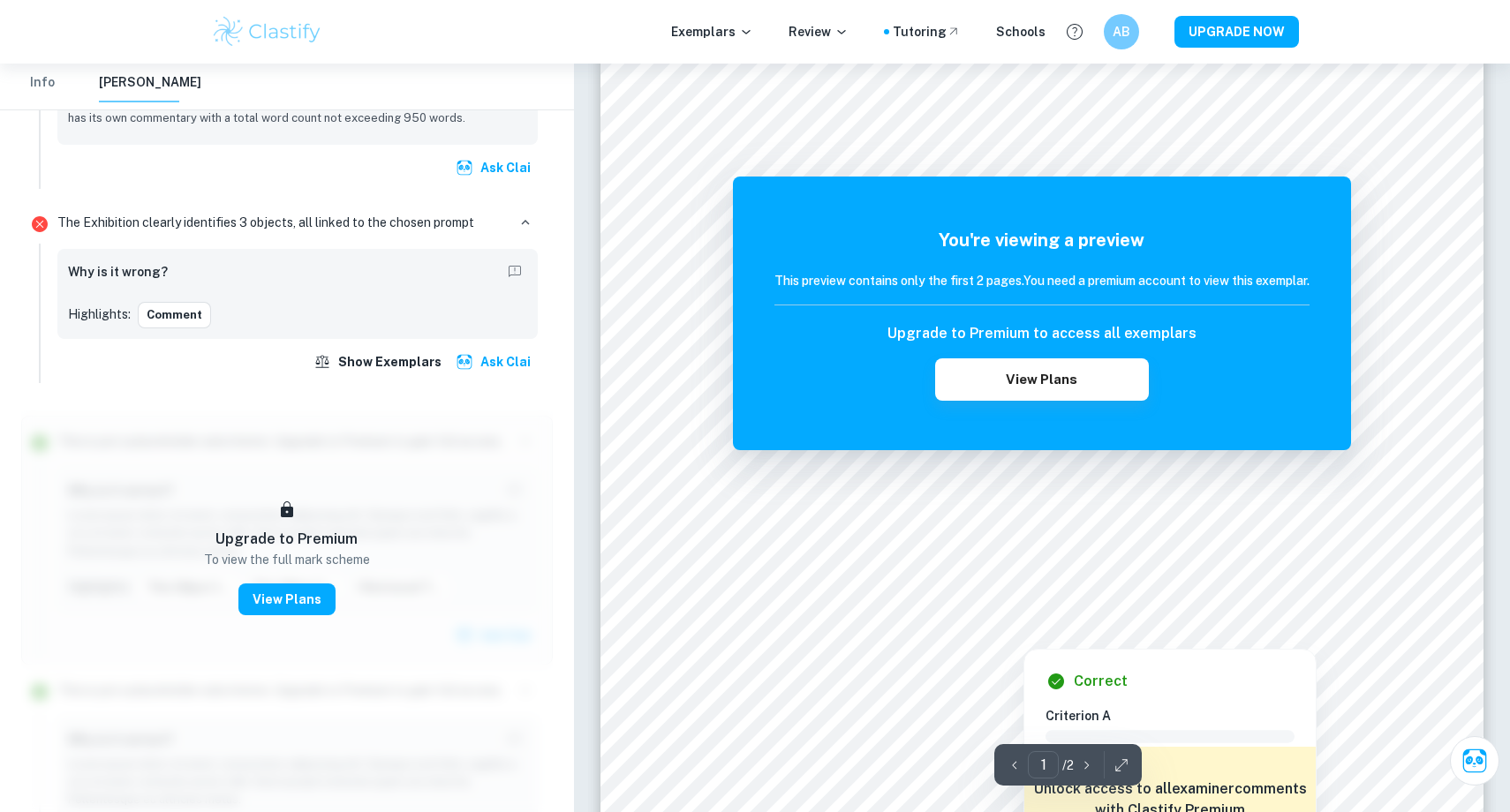
scroll to position [83, 0]
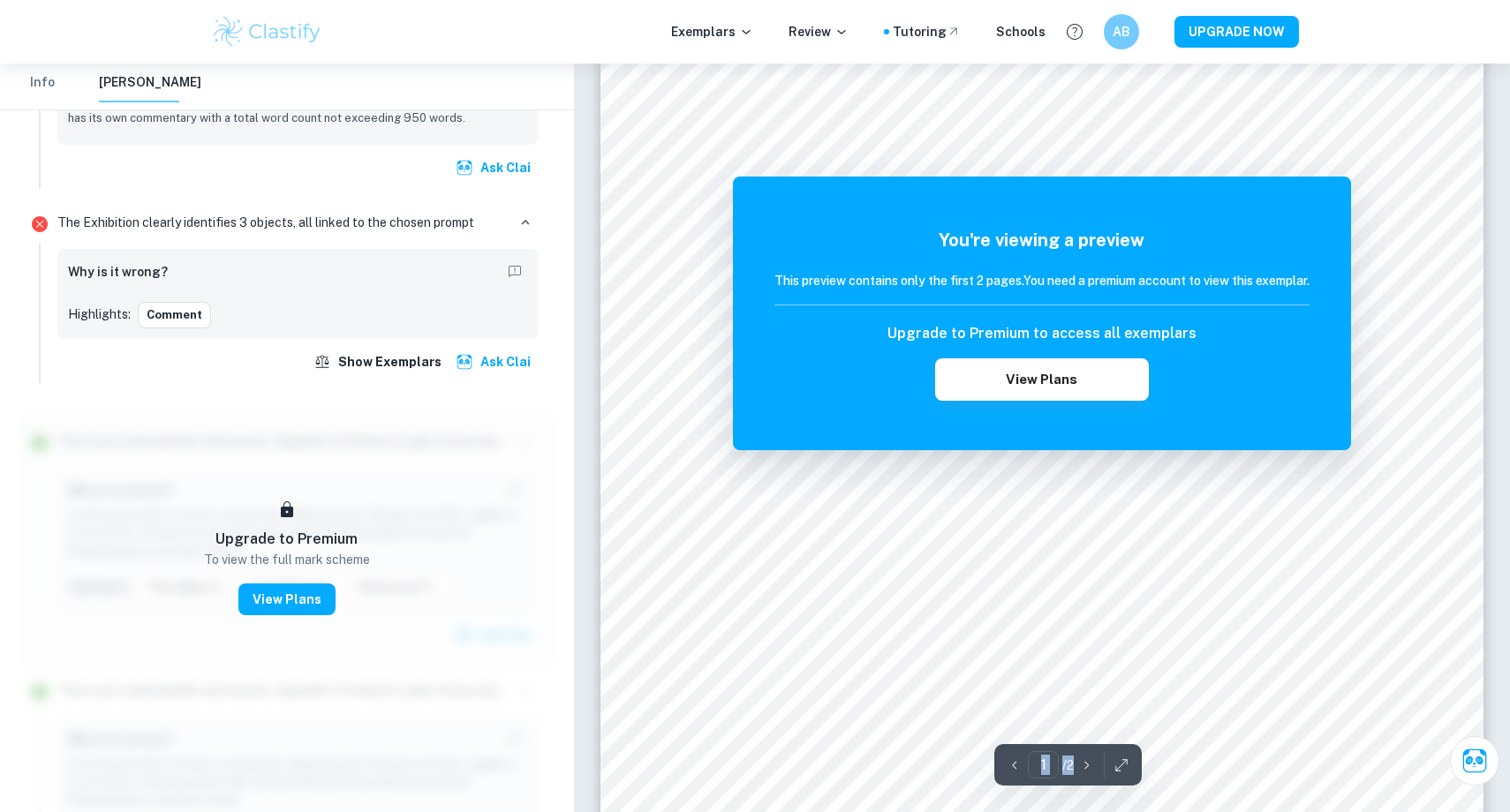
click at [512, 356] on button "Ask Clai" at bounding box center [495, 362] width 85 height 31
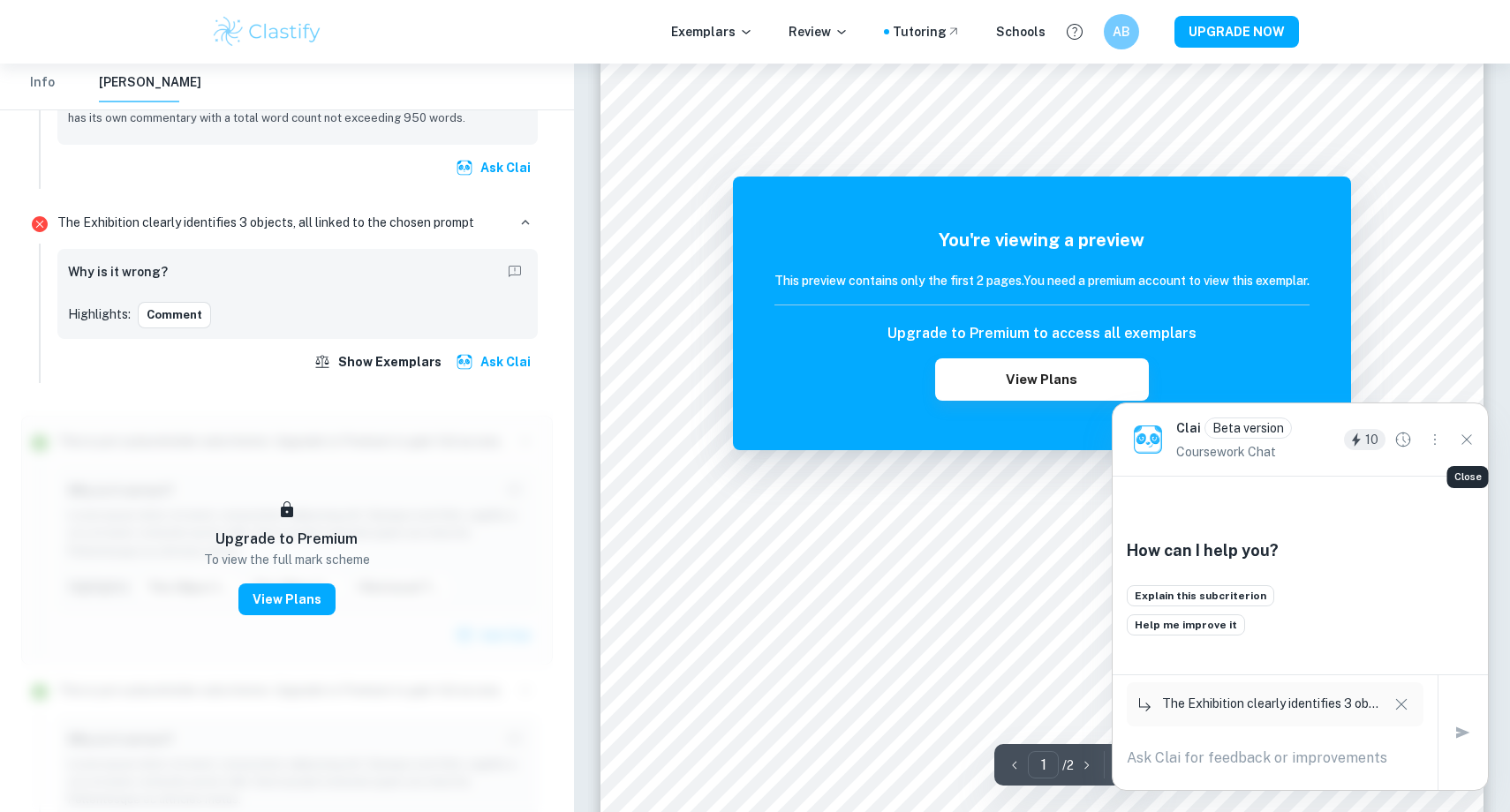
click at [1465, 444] on icon "Close" at bounding box center [1467, 440] width 20 height 20
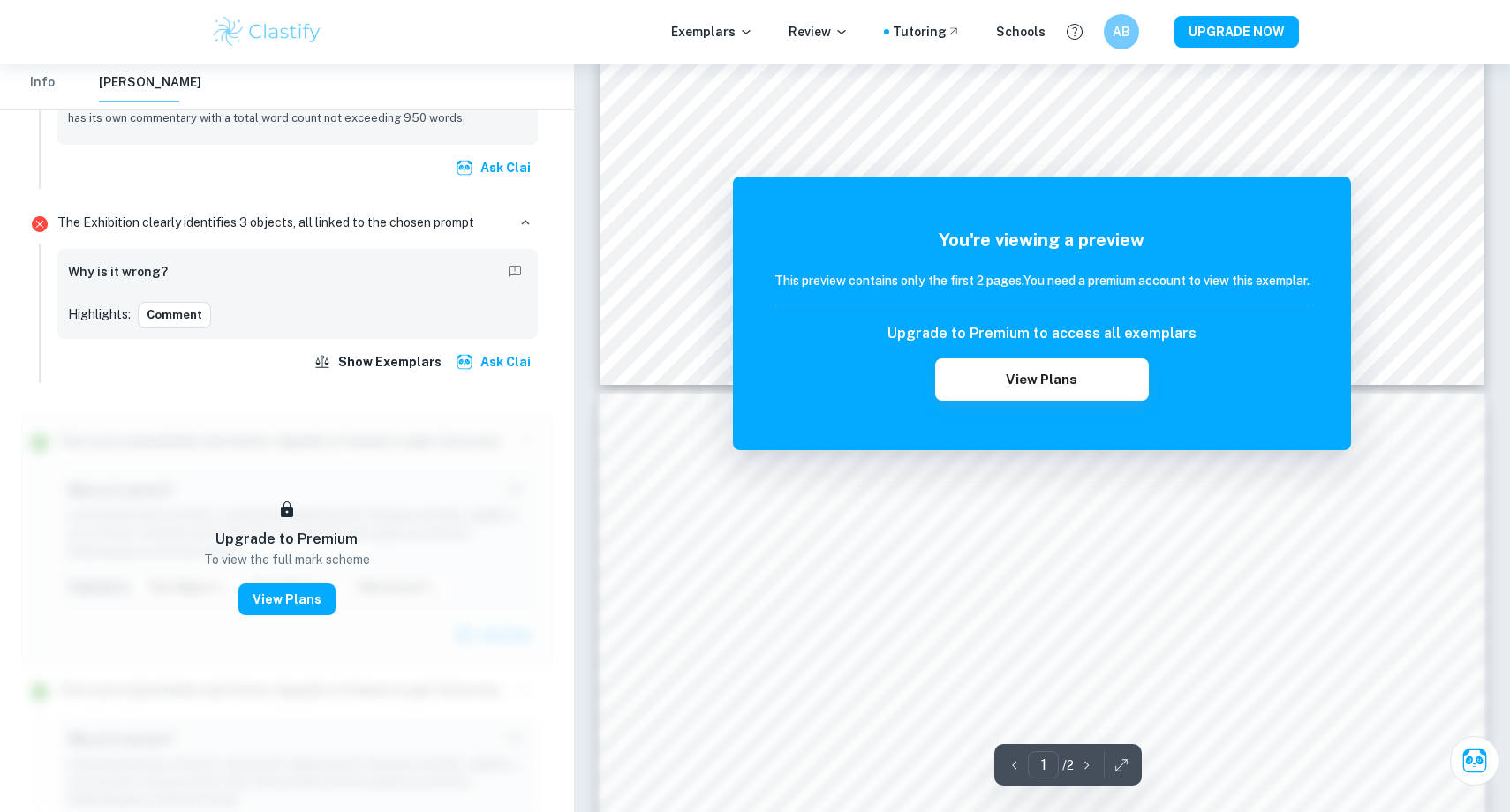
scroll to position [972, 0]
